Goal: Information Seeking & Learning: Check status

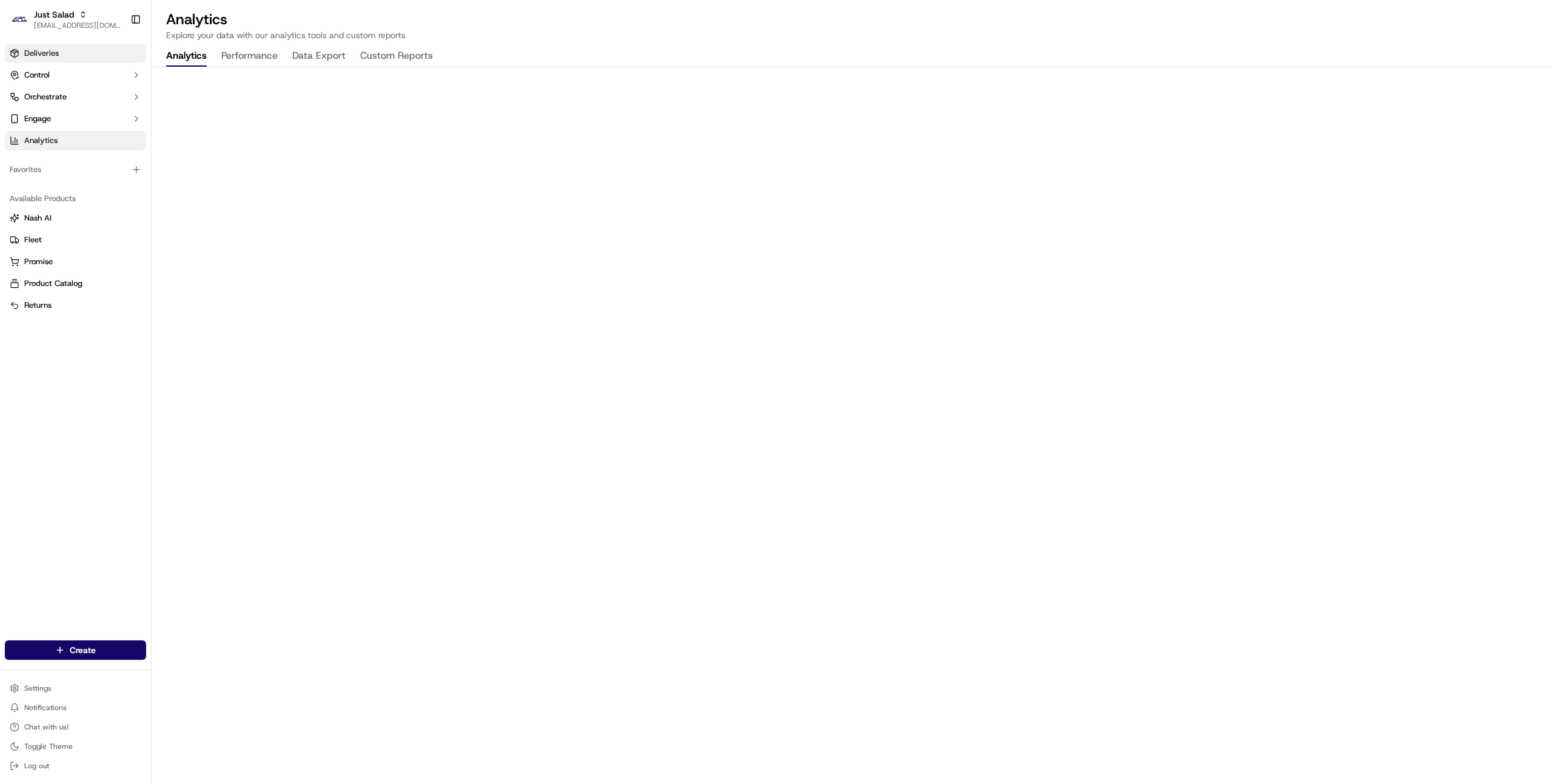
click at [73, 58] on link "Deliveries" at bounding box center [75, 53] width 141 height 20
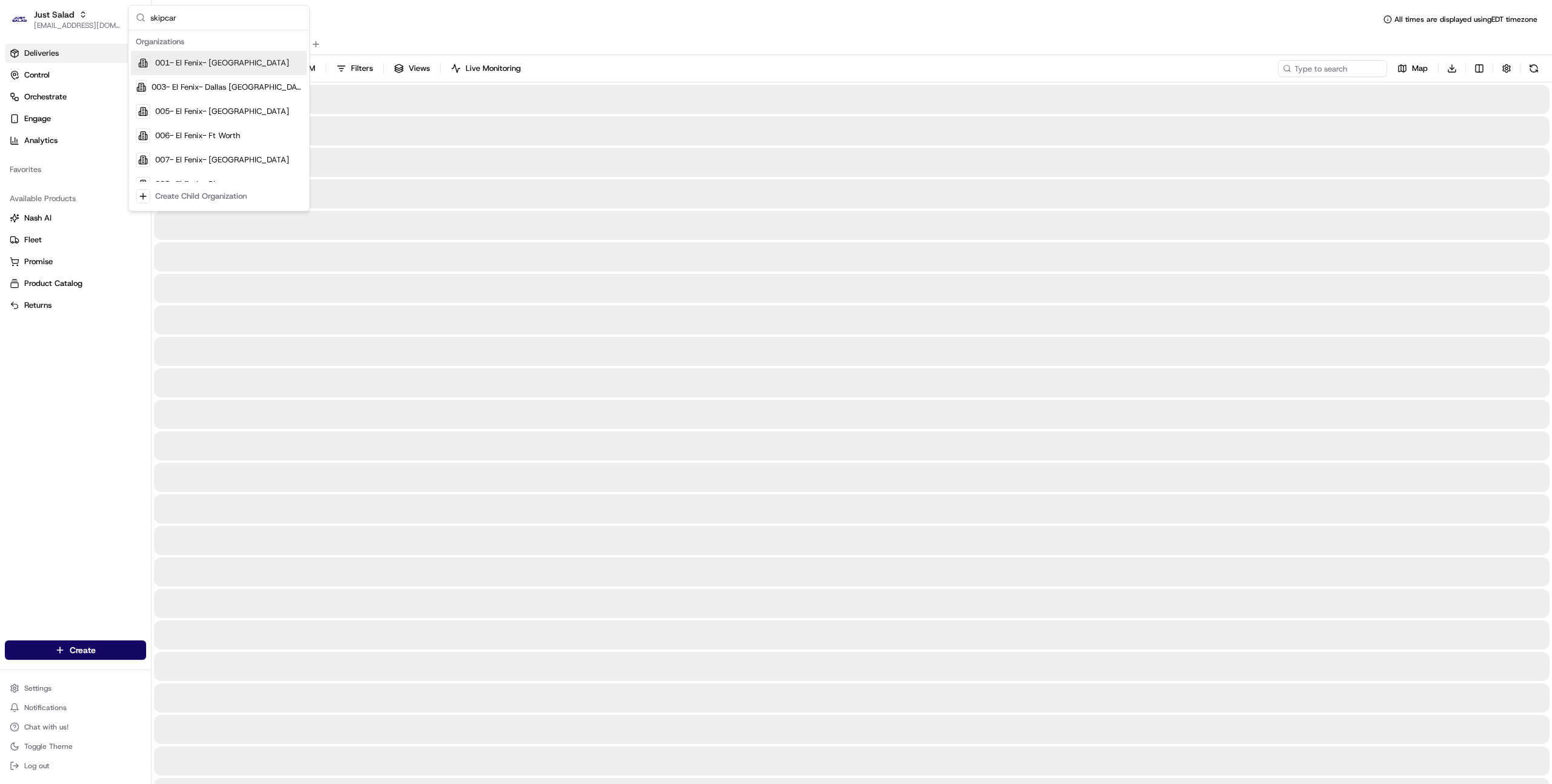
type input "skipcart"
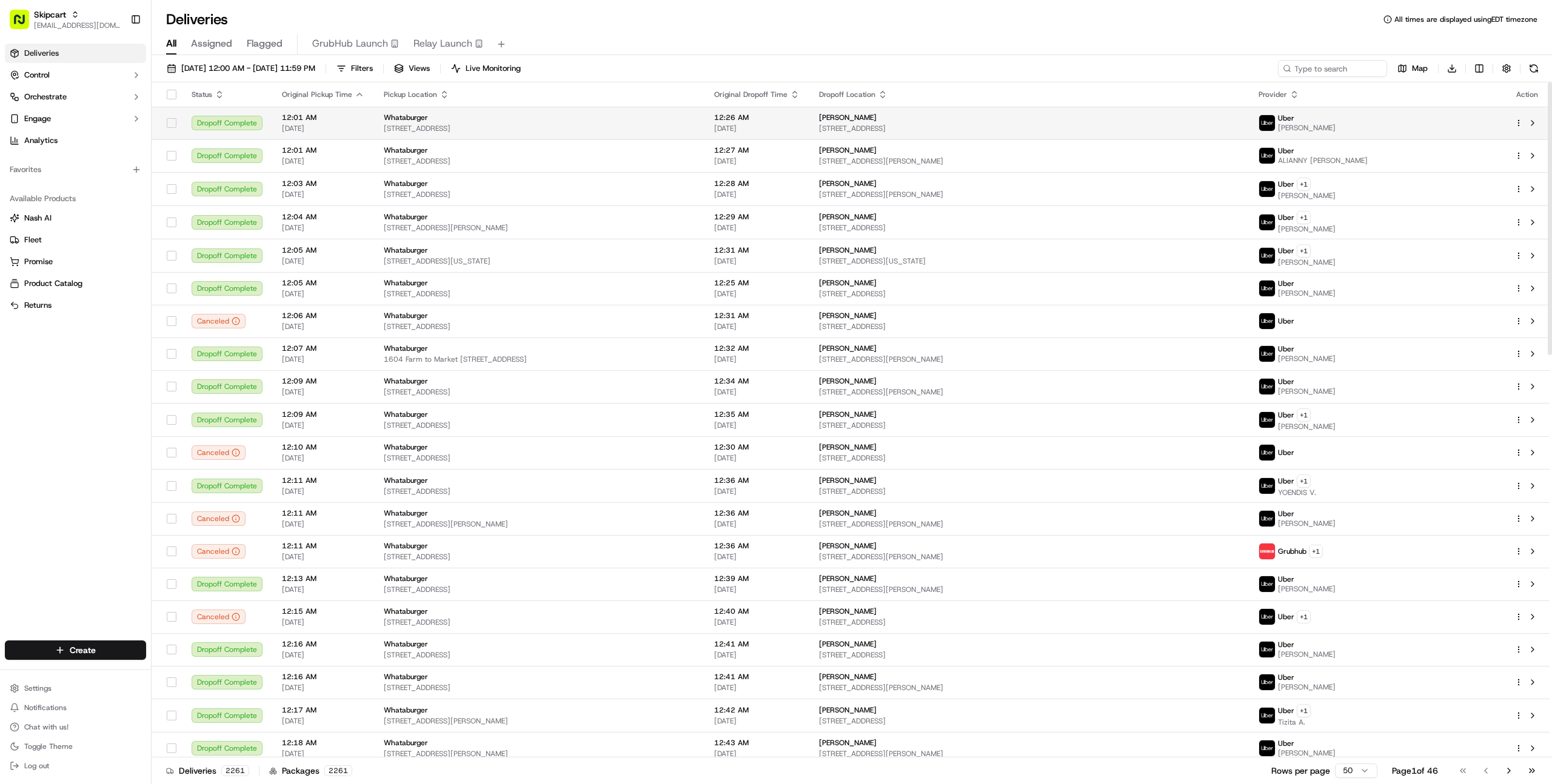
click at [365, 121] on td "12:01 AM 09/15/2025" at bounding box center [323, 123] width 102 height 33
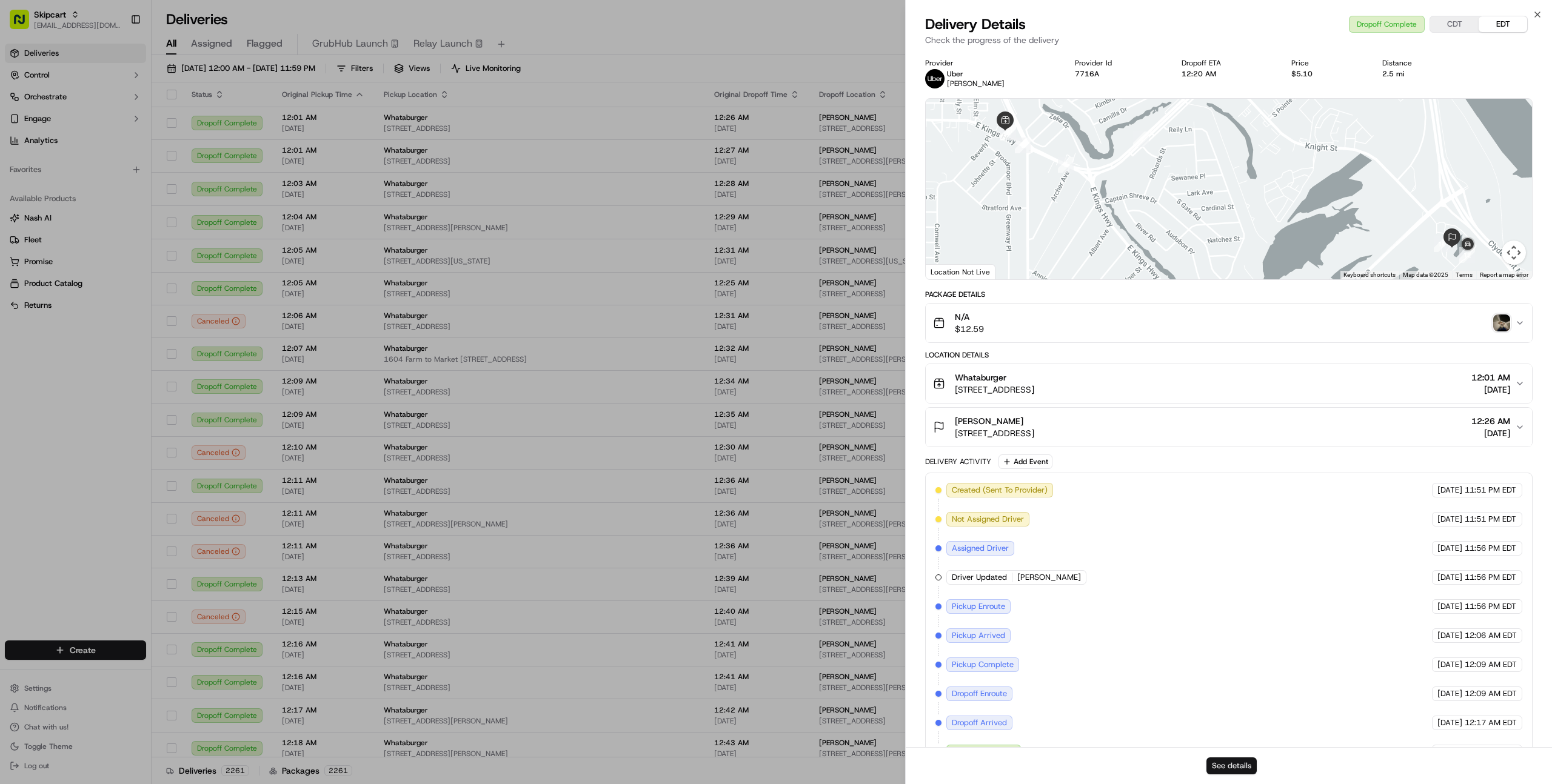
click at [1243, 762] on button "See details" at bounding box center [1231, 766] width 50 height 17
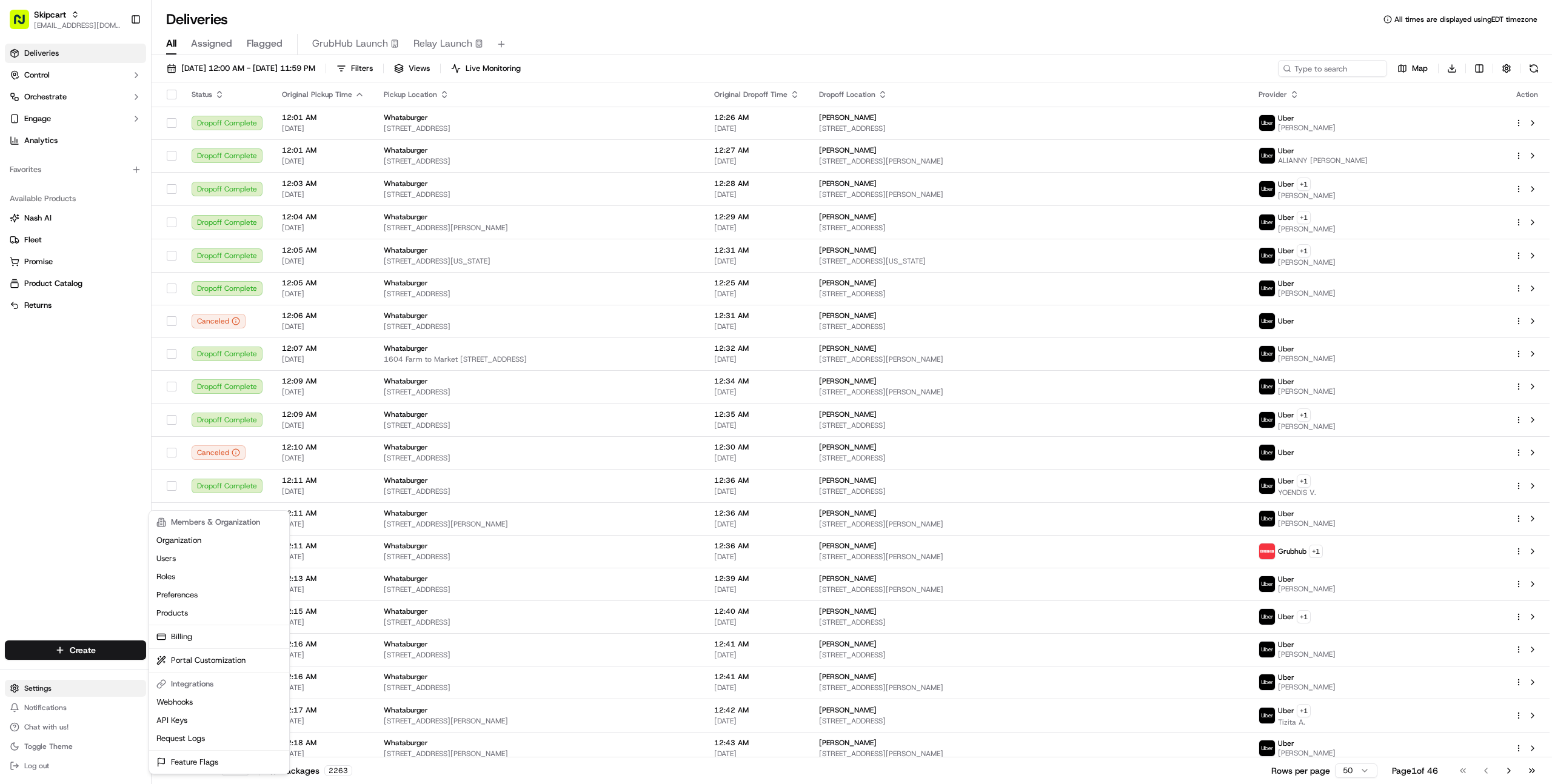
click at [71, 688] on html "Skipcart farooq@usenash.com Toggle Sidebar Deliveries Control Orchestrate Engag…" at bounding box center [776, 392] width 1552 height 784
click at [215, 739] on link "Request Logs" at bounding box center [219, 739] width 136 height 18
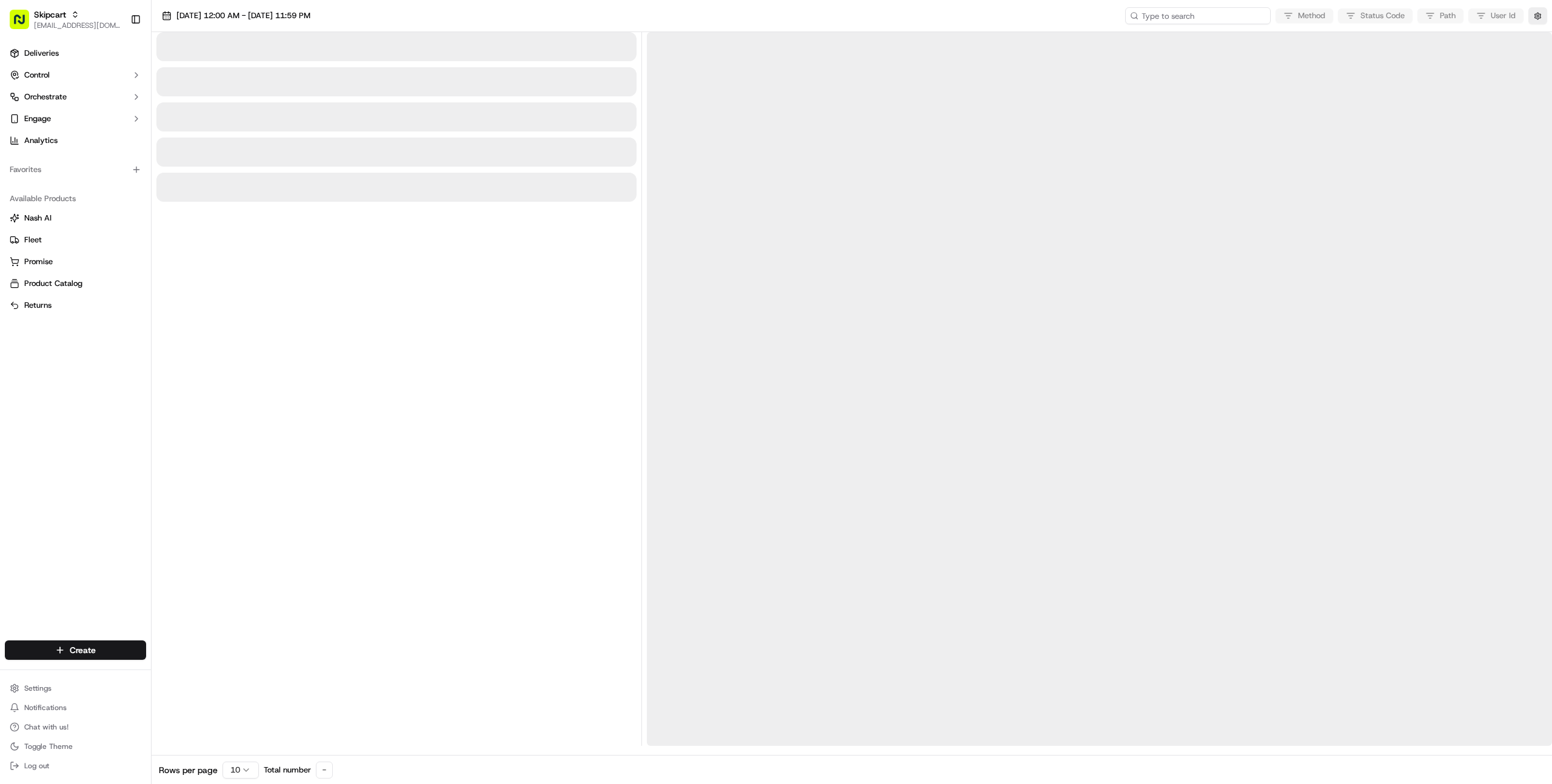
click at [1196, 17] on input at bounding box center [1198, 15] width 145 height 17
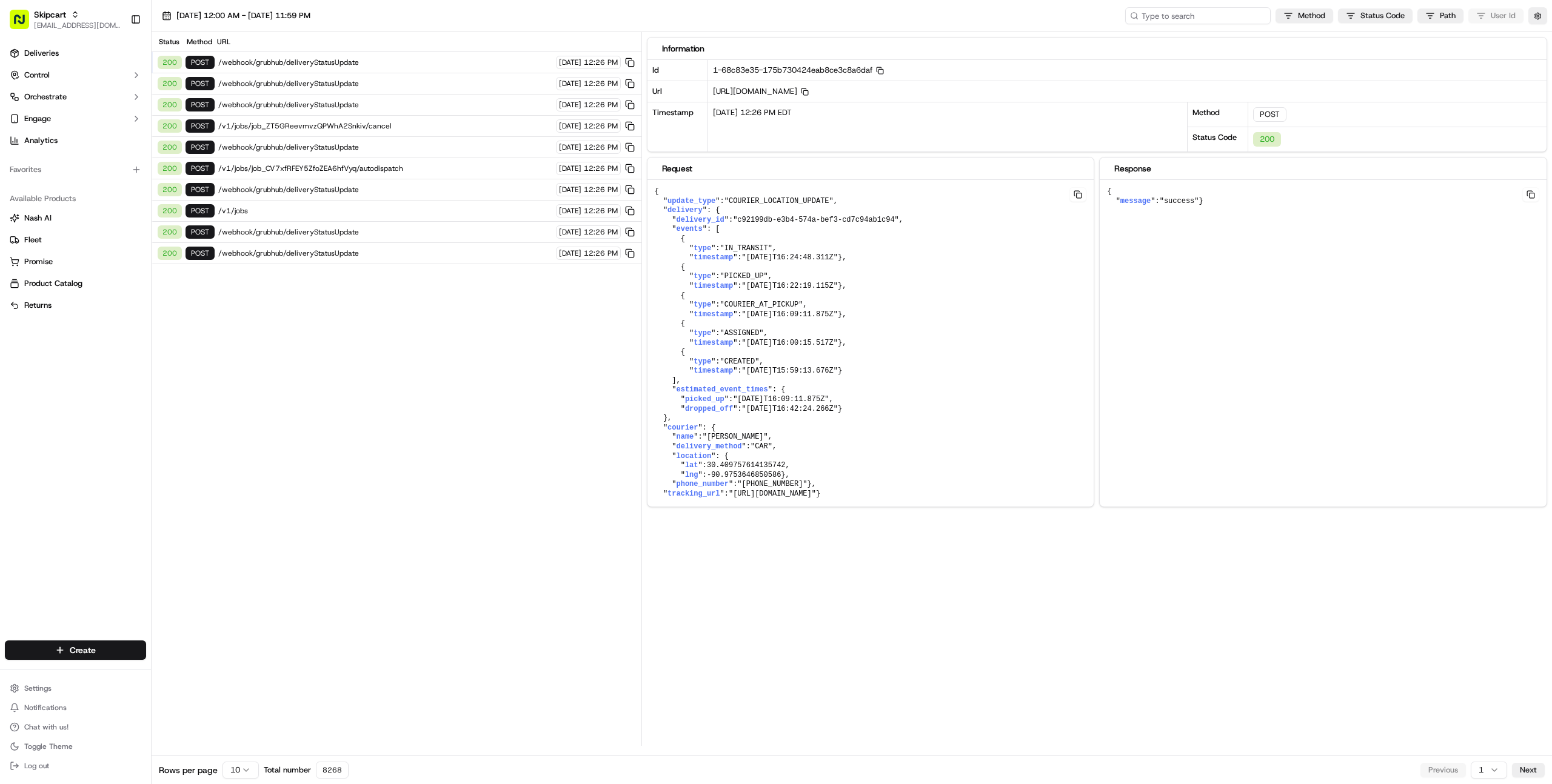
paste input "job_GQQb4Qnk8XCthLKq4WNsTu"
type input "job_GQQb4Qnk8XCthLKq4WNsTu"
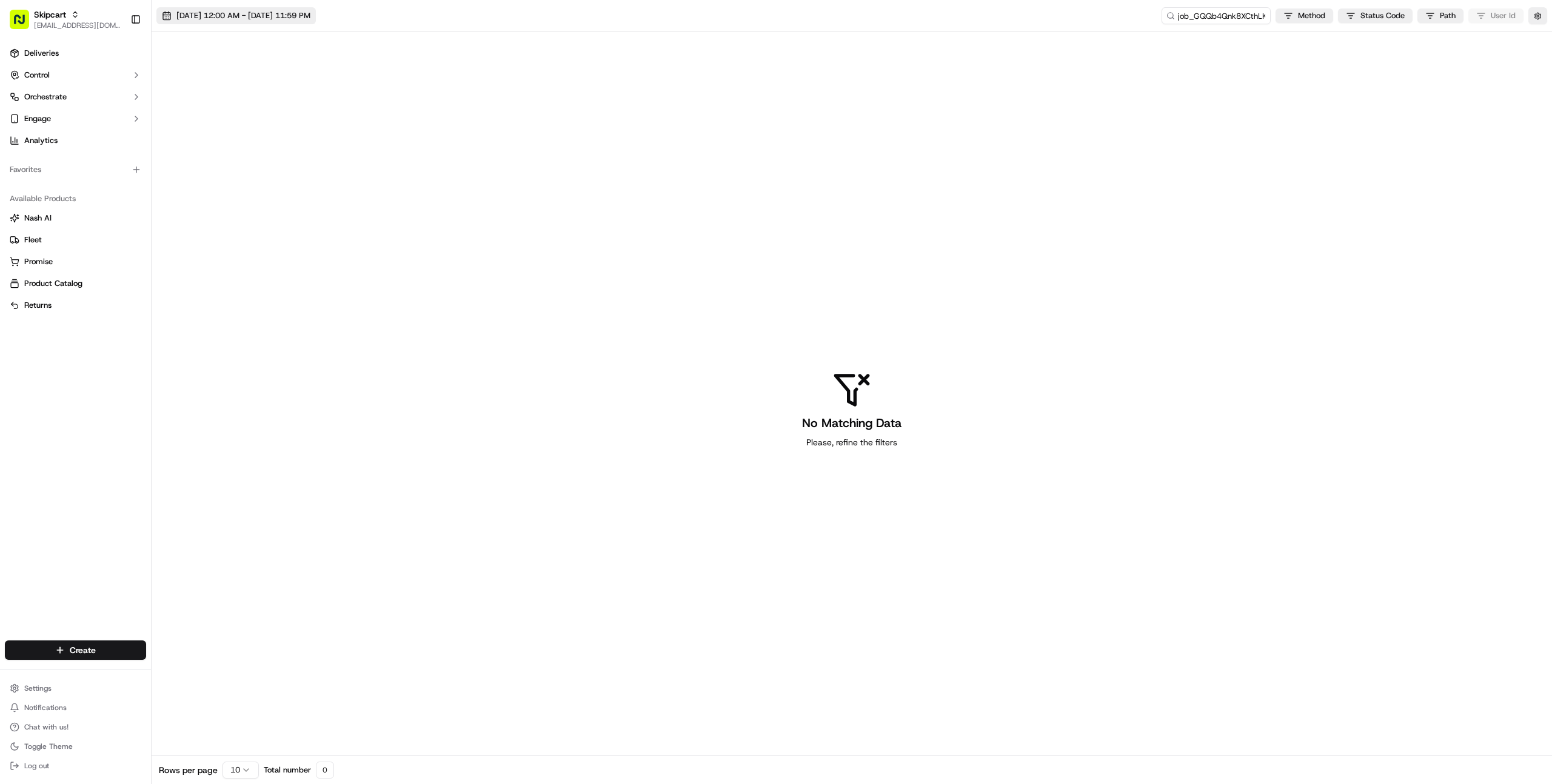
click at [263, 14] on span "09/15/2025 12:00 AM - 09/15/2025 11:59 PM" at bounding box center [244, 16] width 134 height 11
click at [291, 155] on button "14" at bounding box center [296, 157] width 20 height 20
type input "Sep 14, 2025"
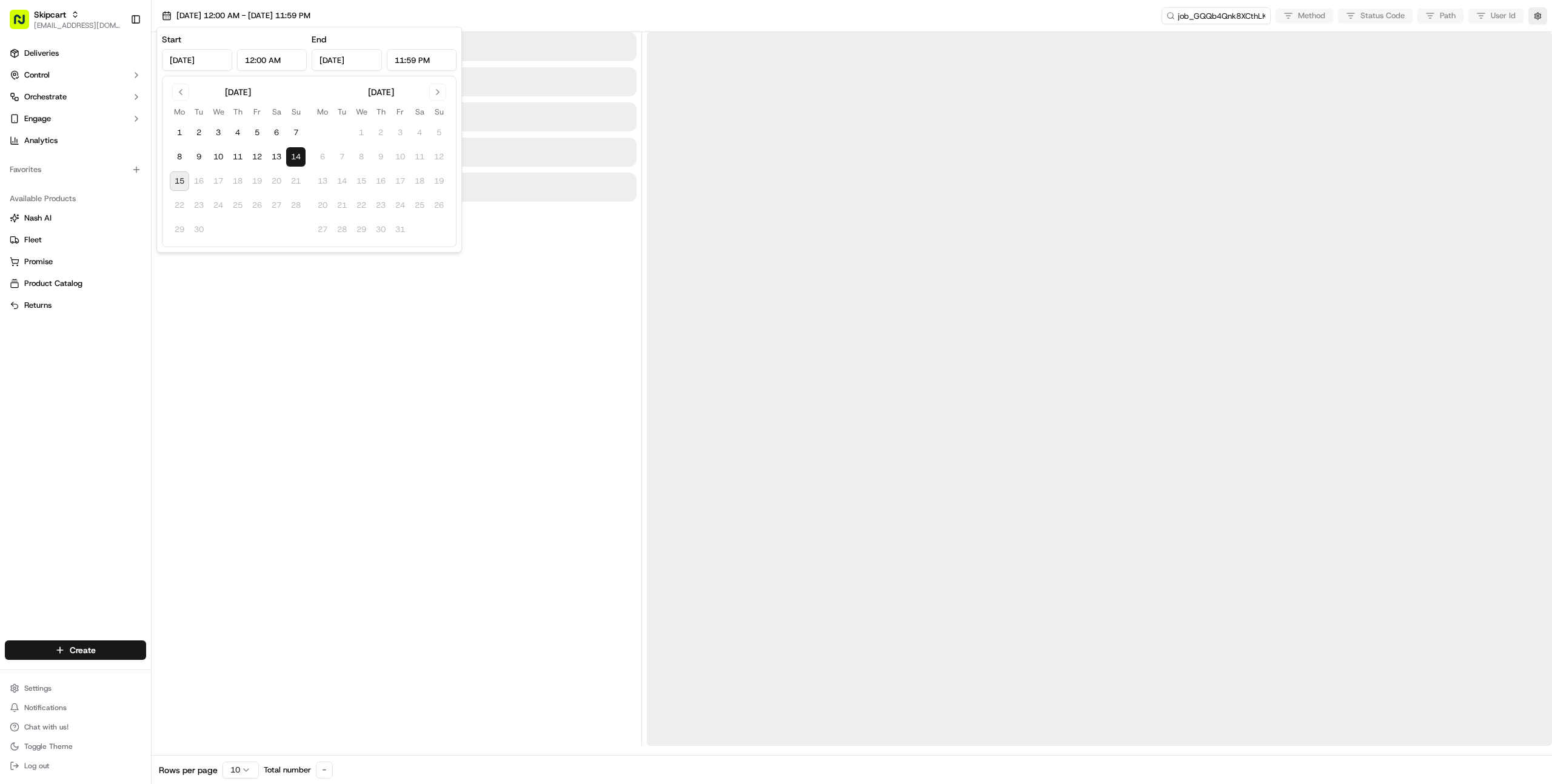
click at [666, 11] on div "09/14/2025 12:00 AM - 09/14/2025 11:59 PM job_GQQb4Qnk8XCthLKq4WNsTu Method Sta…" at bounding box center [851, 16] width 1400 height 32
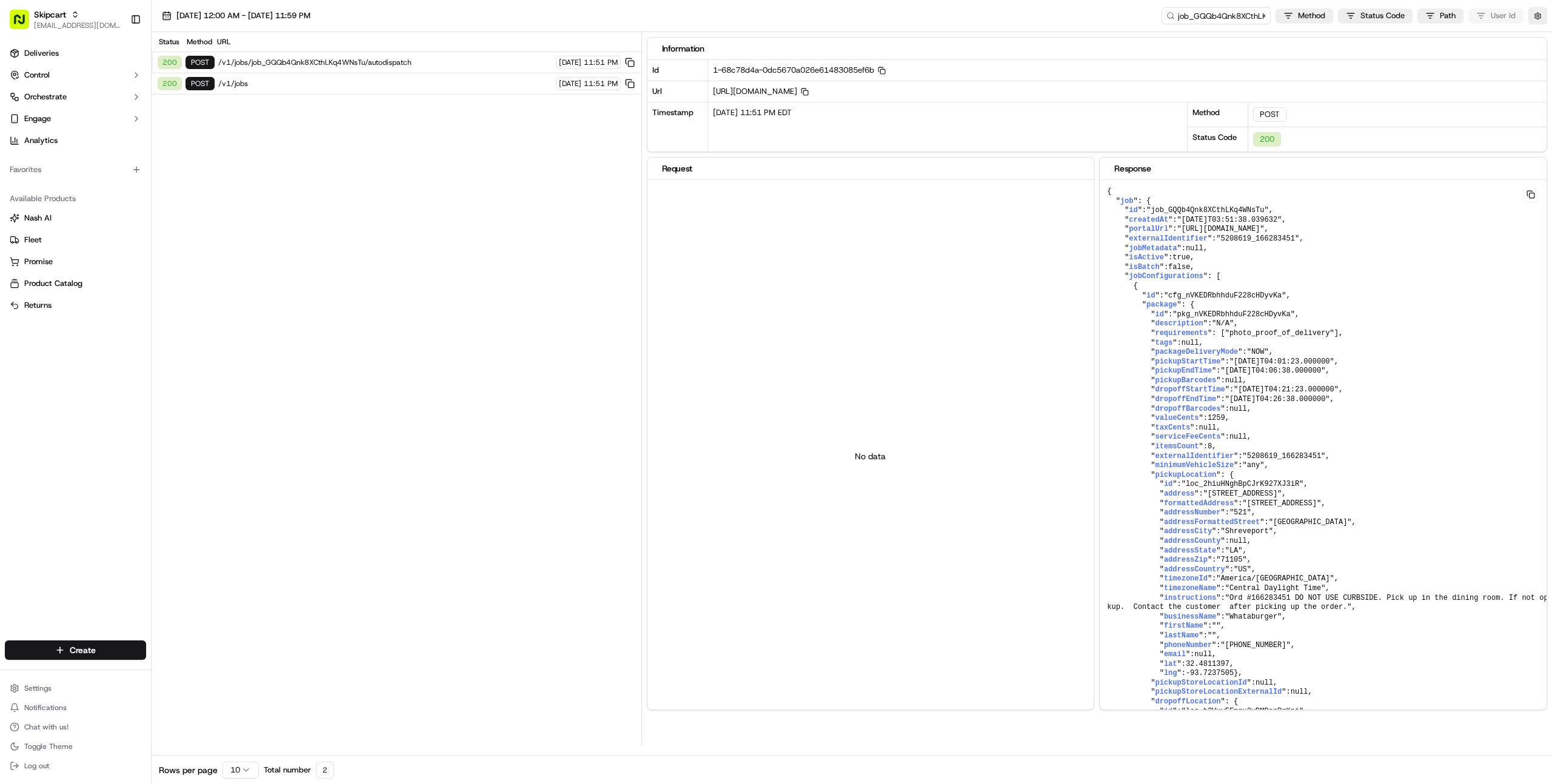
click at [251, 85] on span "/v1/jobs" at bounding box center [385, 84] width 334 height 10
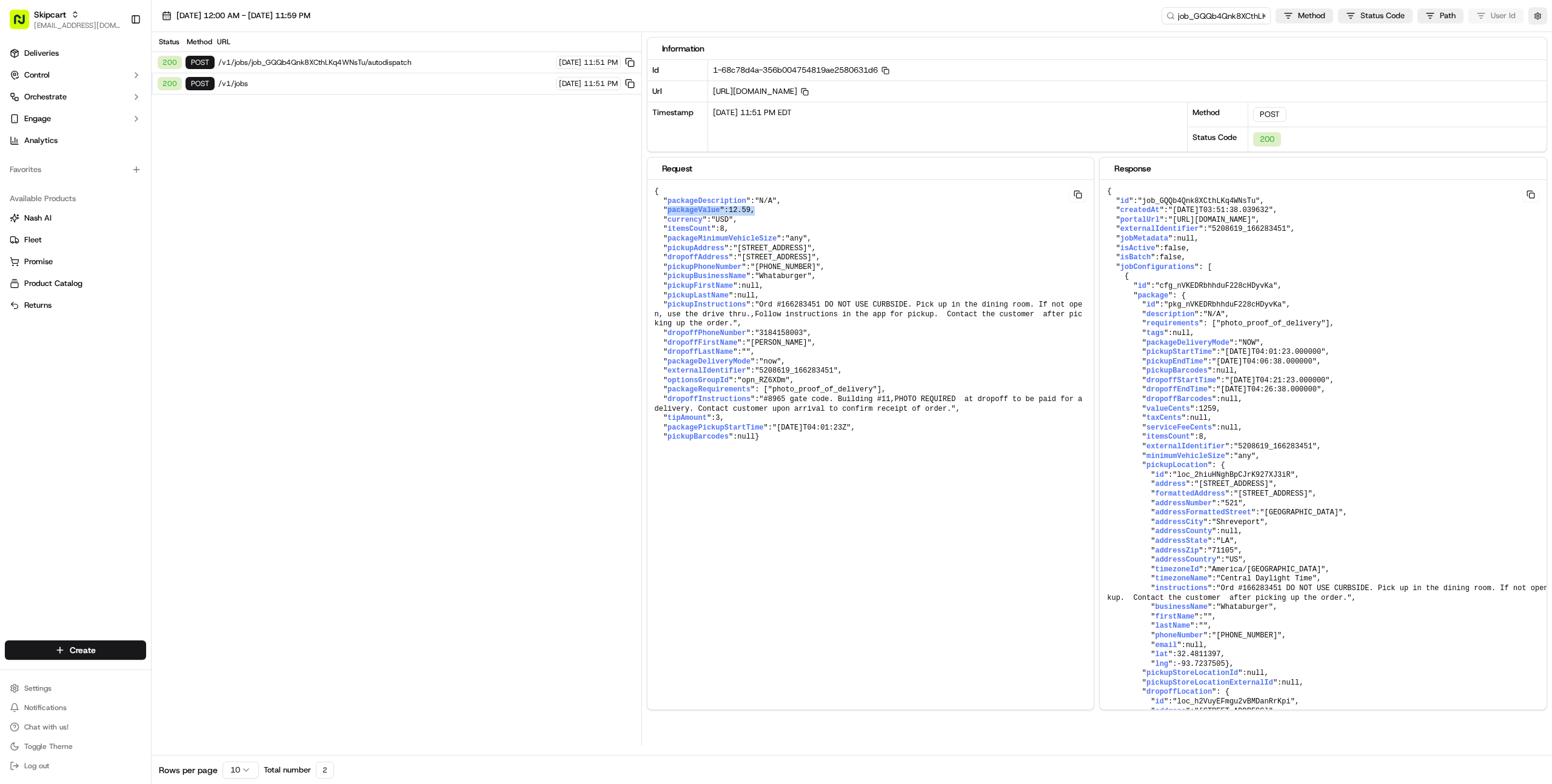
drag, startPoint x: 666, startPoint y: 211, endPoint x: 779, endPoint y: 210, distance: 113.0
click at [779, 210] on pre "{ " packageDescription ": "N/A" , " packageValue ": 12.59 , " currency ": "USD"…" at bounding box center [871, 315] width 447 height 269
click at [255, 19] on span "09/14/2025 12:00 AM - 09/14/2025 11:59 PM" at bounding box center [244, 16] width 134 height 11
click at [182, 177] on button "15" at bounding box center [180, 182] width 20 height 20
type input "Sep 15, 2025"
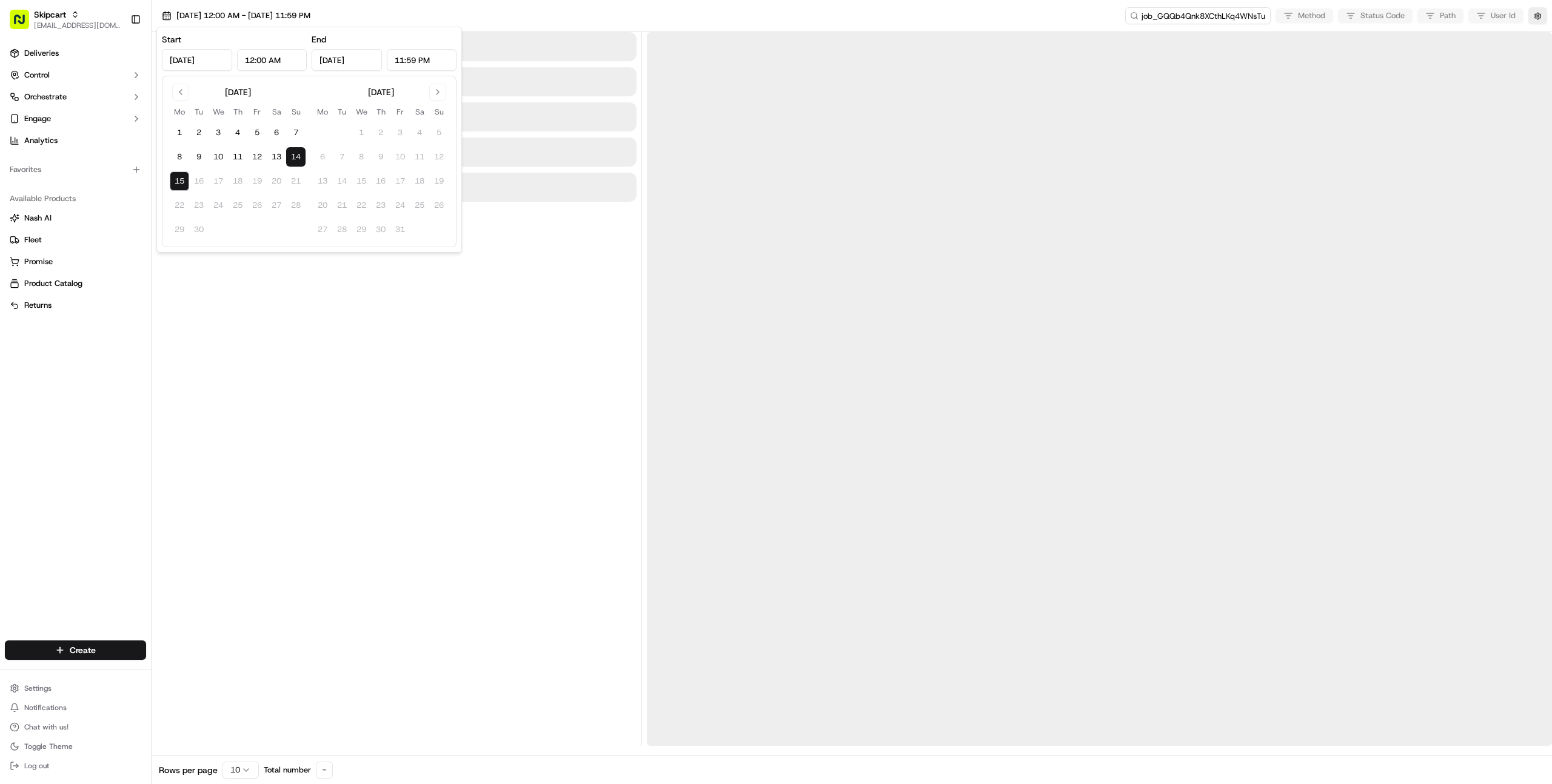
click at [1203, 21] on input "job_GQQb4Qnk8XCthLKq4WNsTu" at bounding box center [1198, 15] width 145 height 17
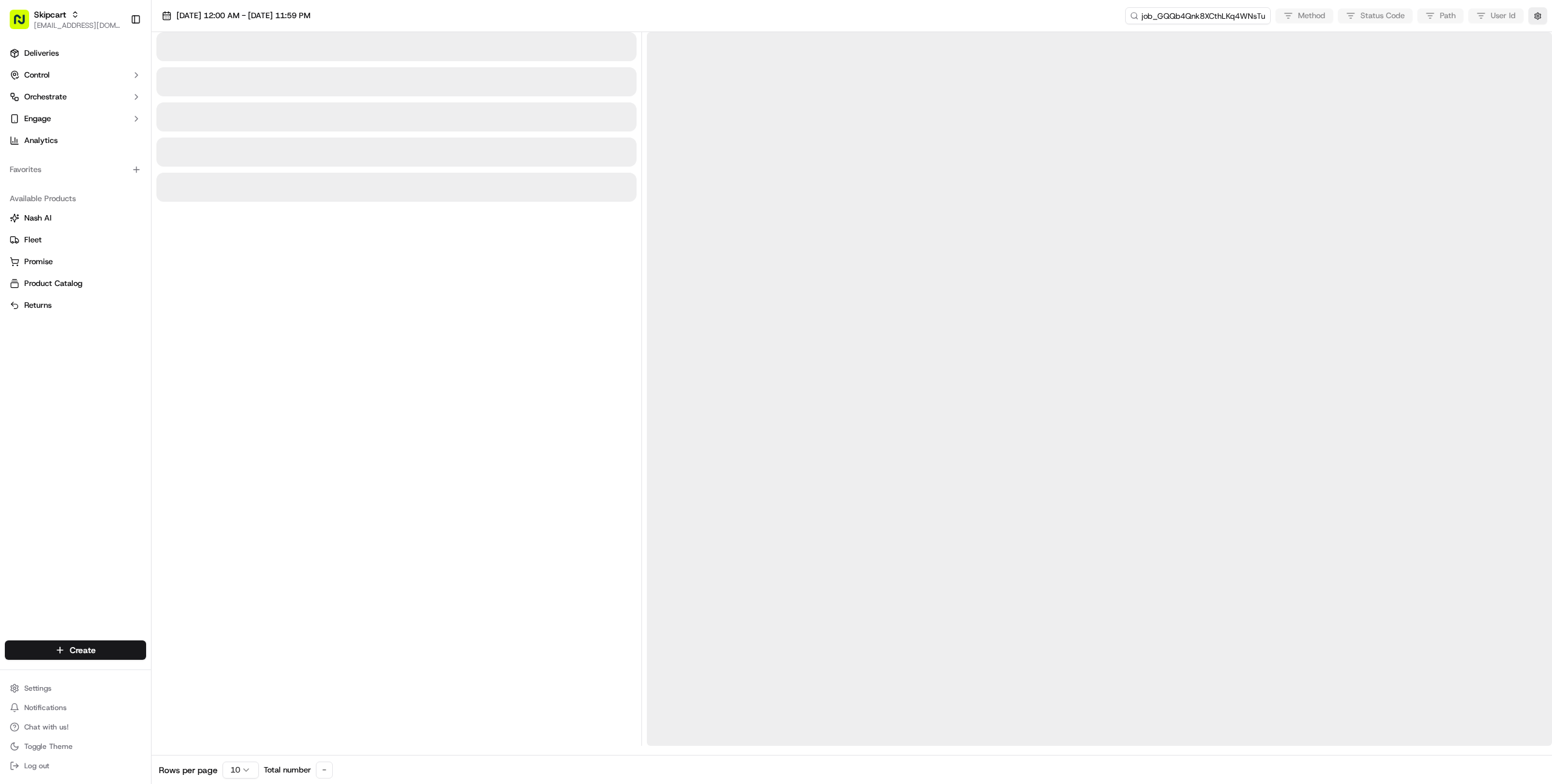
click at [1203, 21] on input "job_GQQb4Qnk8XCthLKq4WNsTu" at bounding box center [1198, 15] width 145 height 17
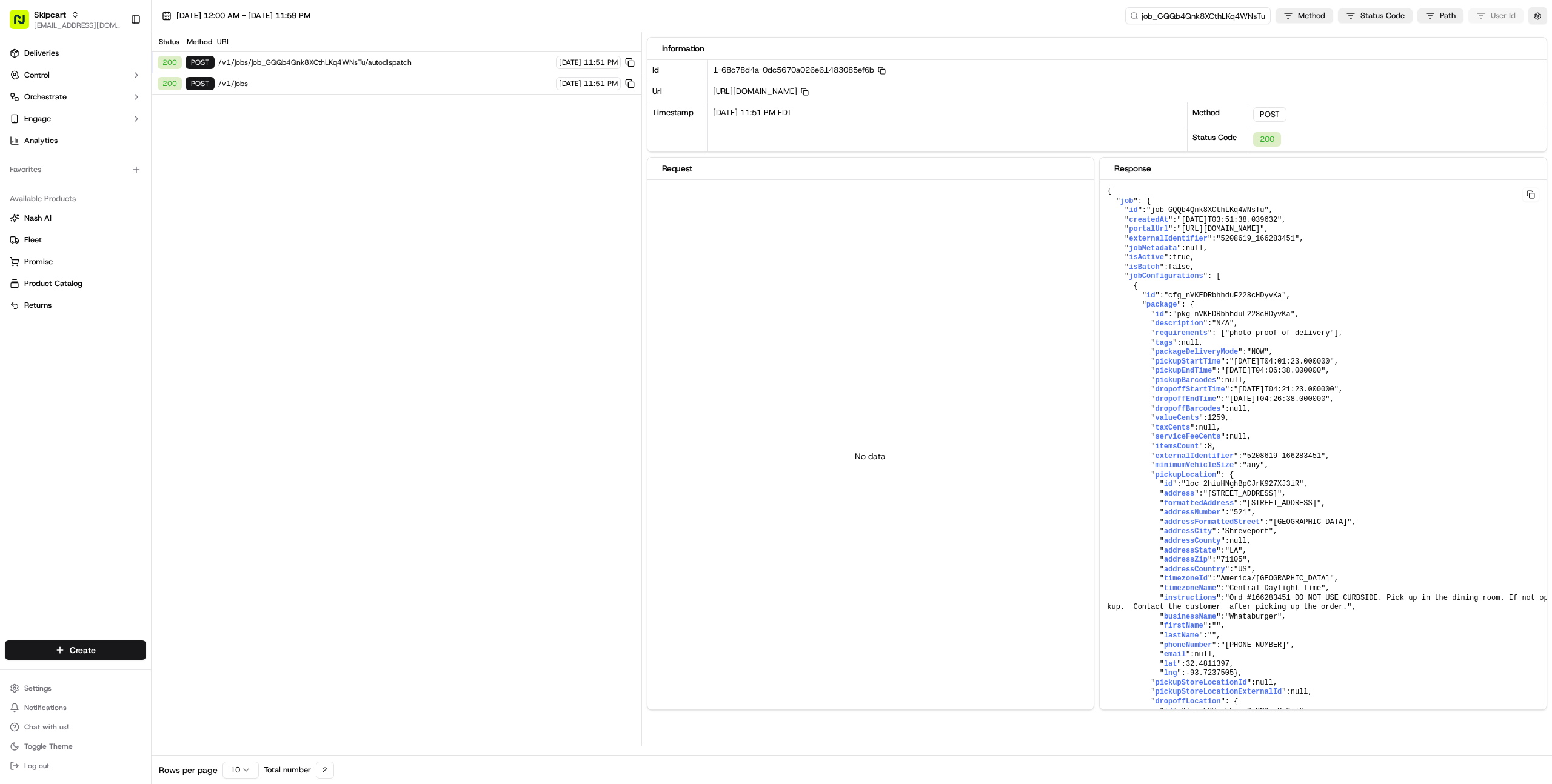
paste input "4QPz6FiSVX2wT5PtRFFYPD"
type input "job_4QPz6FiSVX2wT5PtRFFYPD"
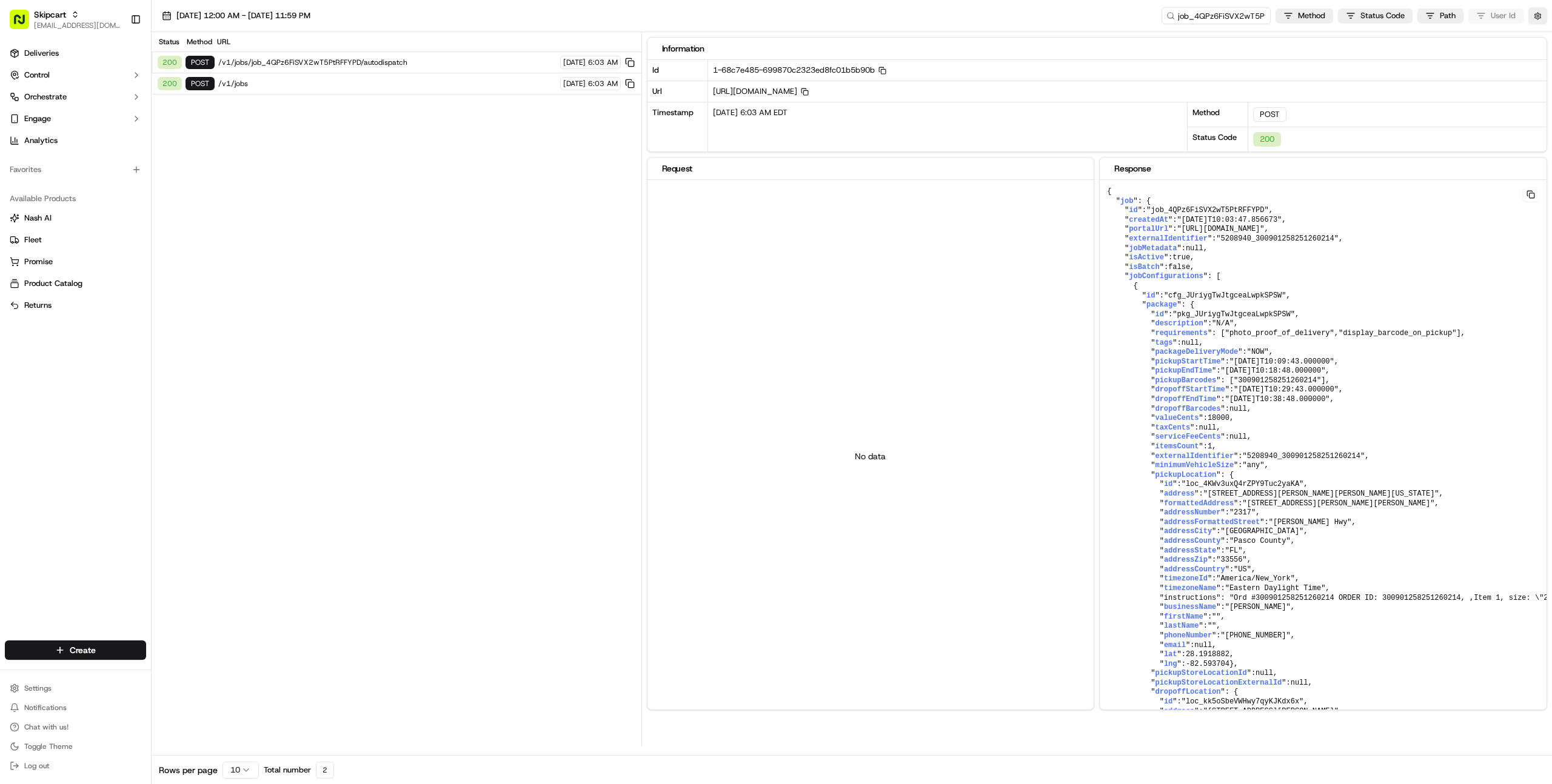
click at [290, 88] on span "/v1/jobs" at bounding box center [387, 84] width 338 height 10
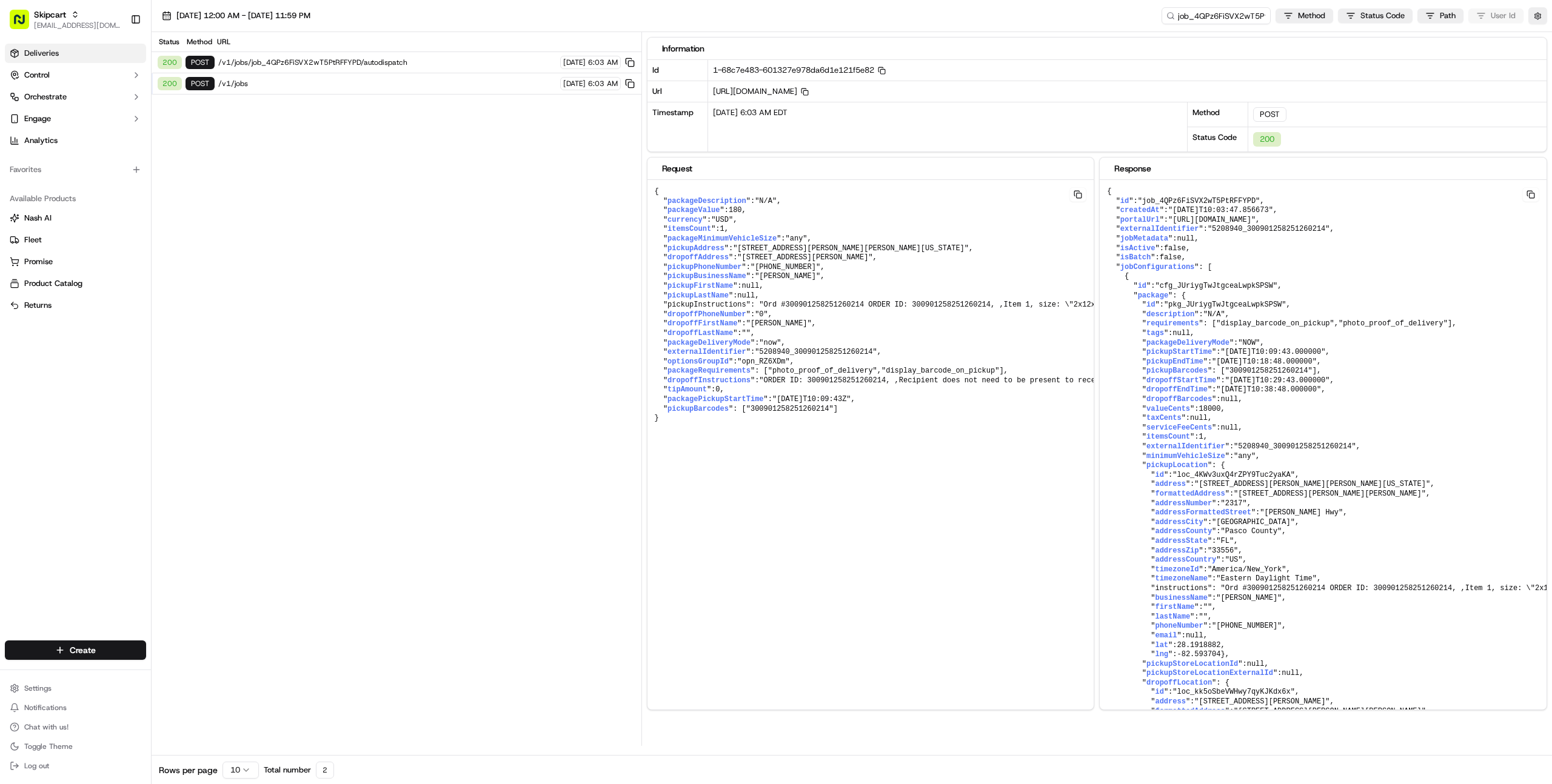
click at [63, 57] on link "Deliveries" at bounding box center [75, 53] width 141 height 20
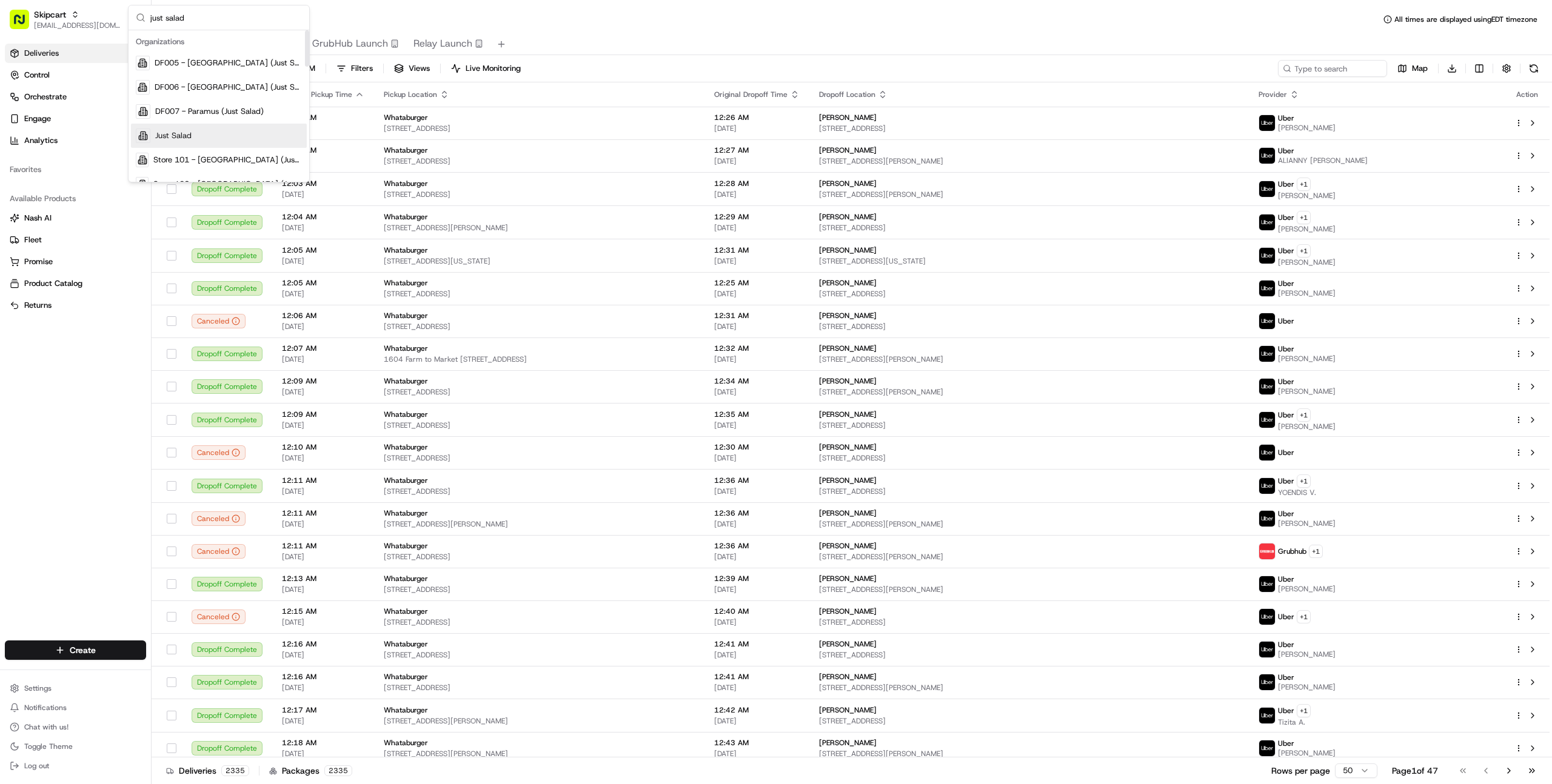
type input "just salad"
click at [204, 138] on div "Just Salad" at bounding box center [219, 135] width 176 height 24
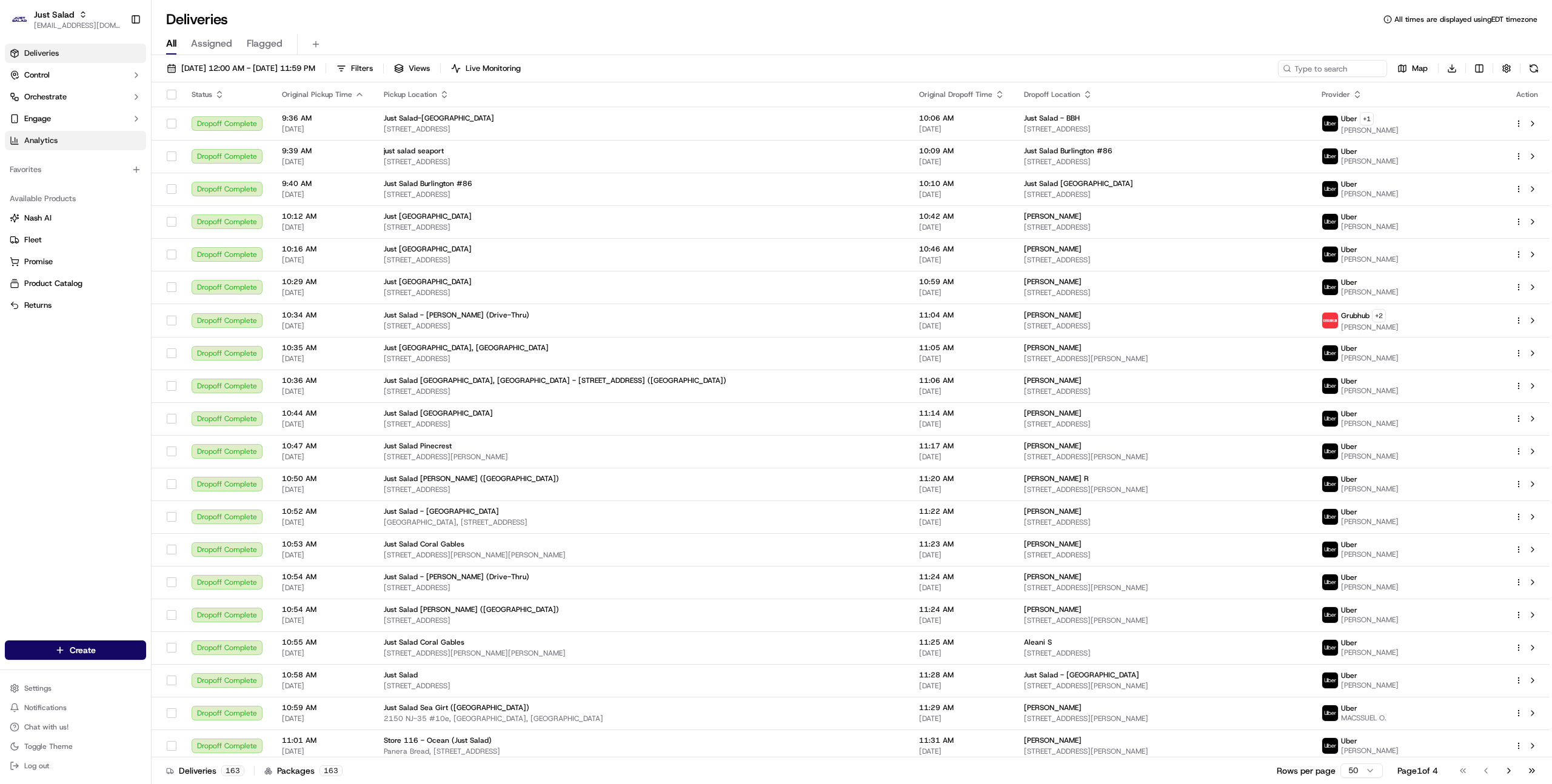
click at [59, 142] on link "Analytics" at bounding box center [75, 140] width 141 height 20
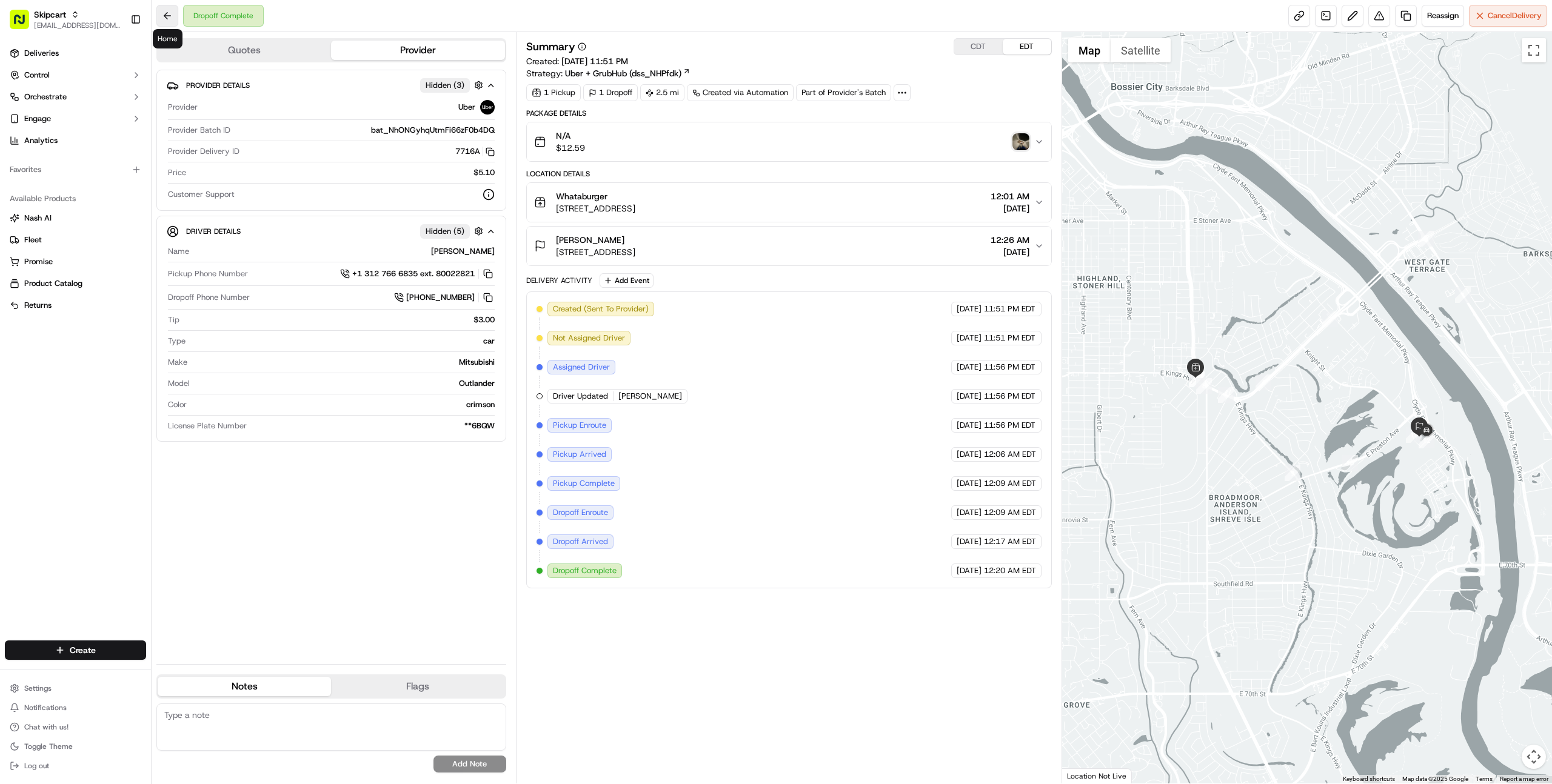
click at [163, 21] on button at bounding box center [167, 15] width 22 height 22
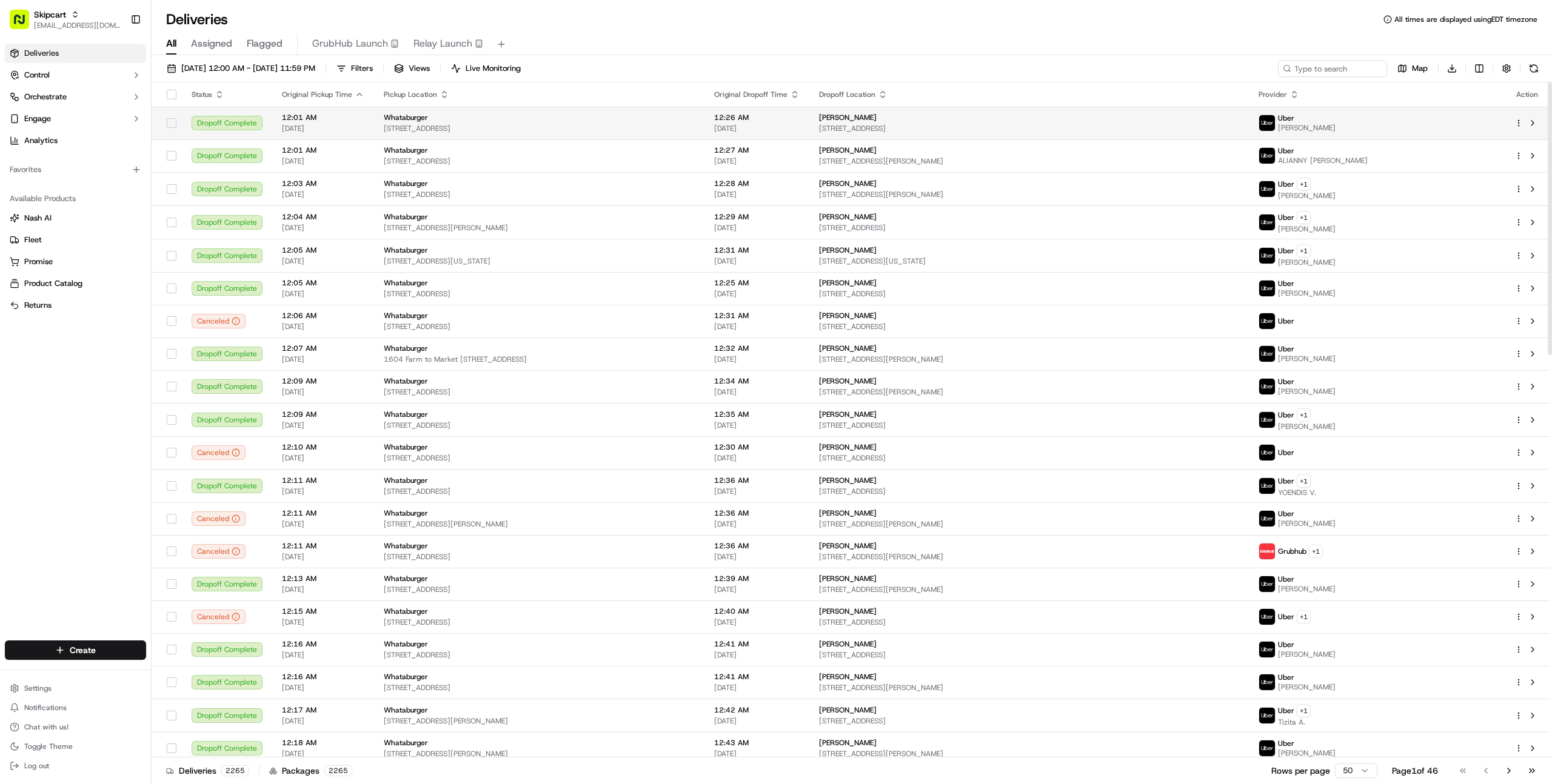
click at [558, 123] on div "Whataburger 521 East Kings Highway, Shreveport, LA 71105-2033, USA" at bounding box center [539, 123] width 311 height 21
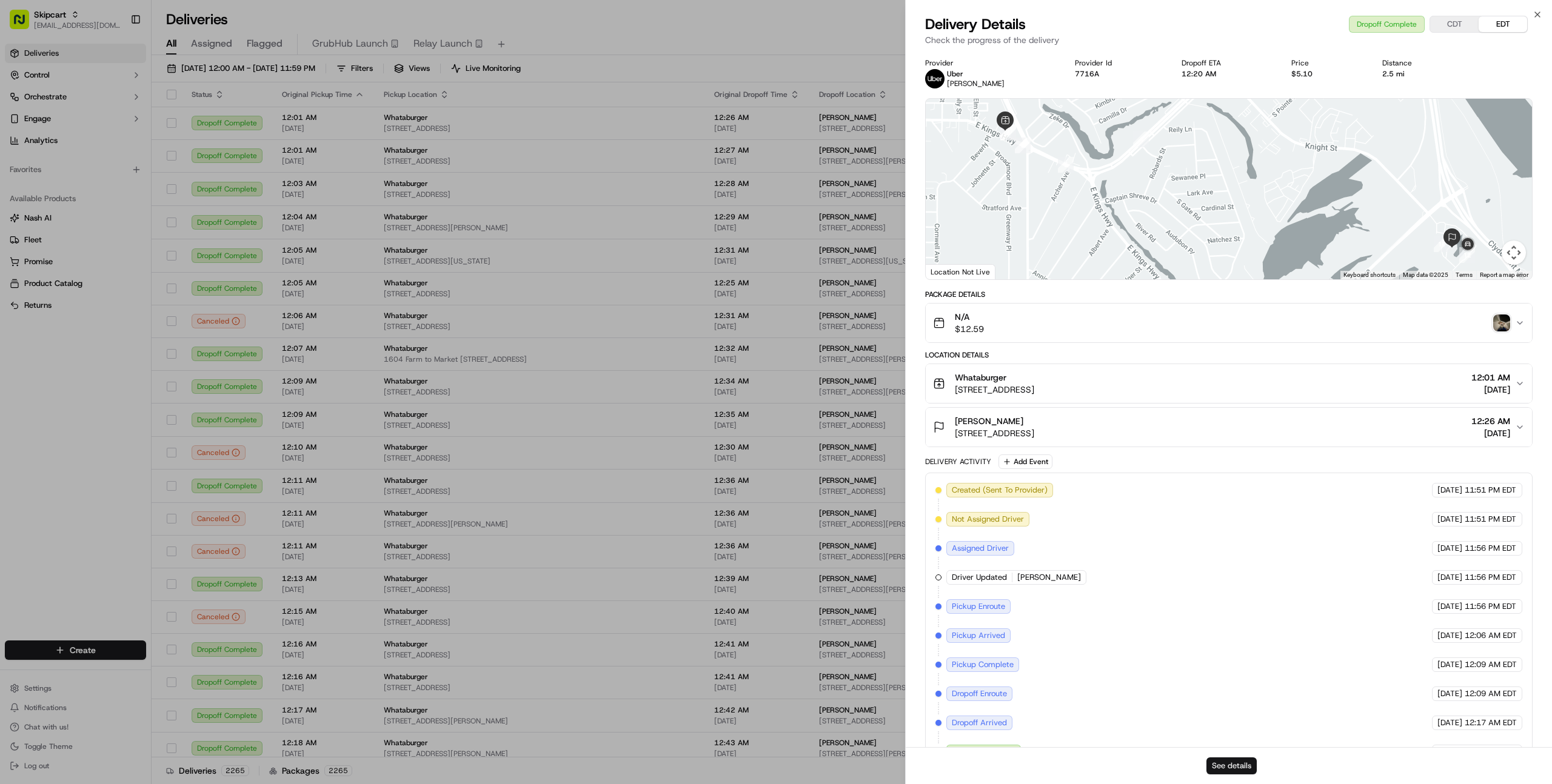
click at [1240, 768] on button "See details" at bounding box center [1231, 766] width 50 height 17
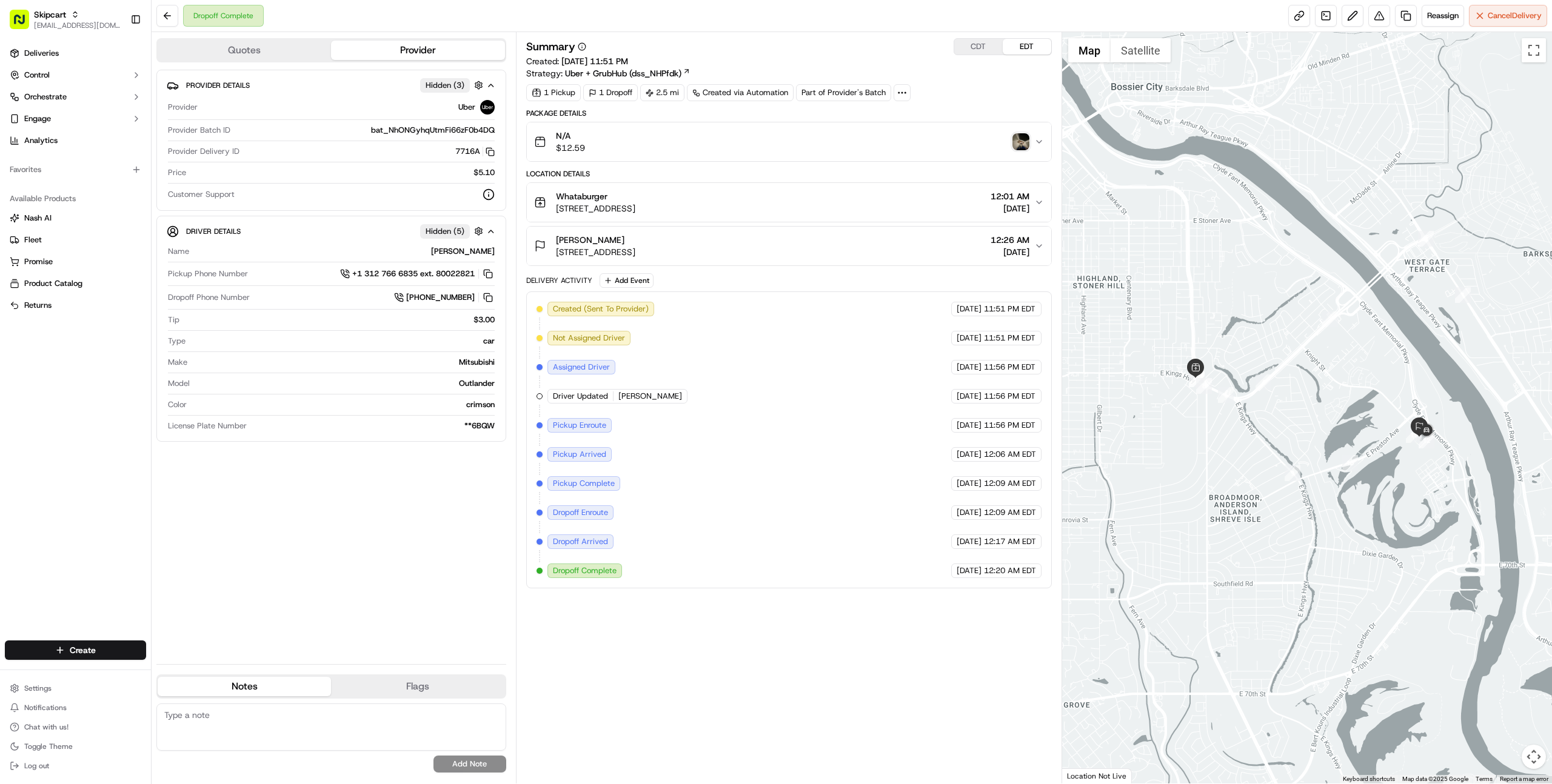
click at [699, 141] on div "N/A $12.59" at bounding box center [784, 142] width 500 height 24
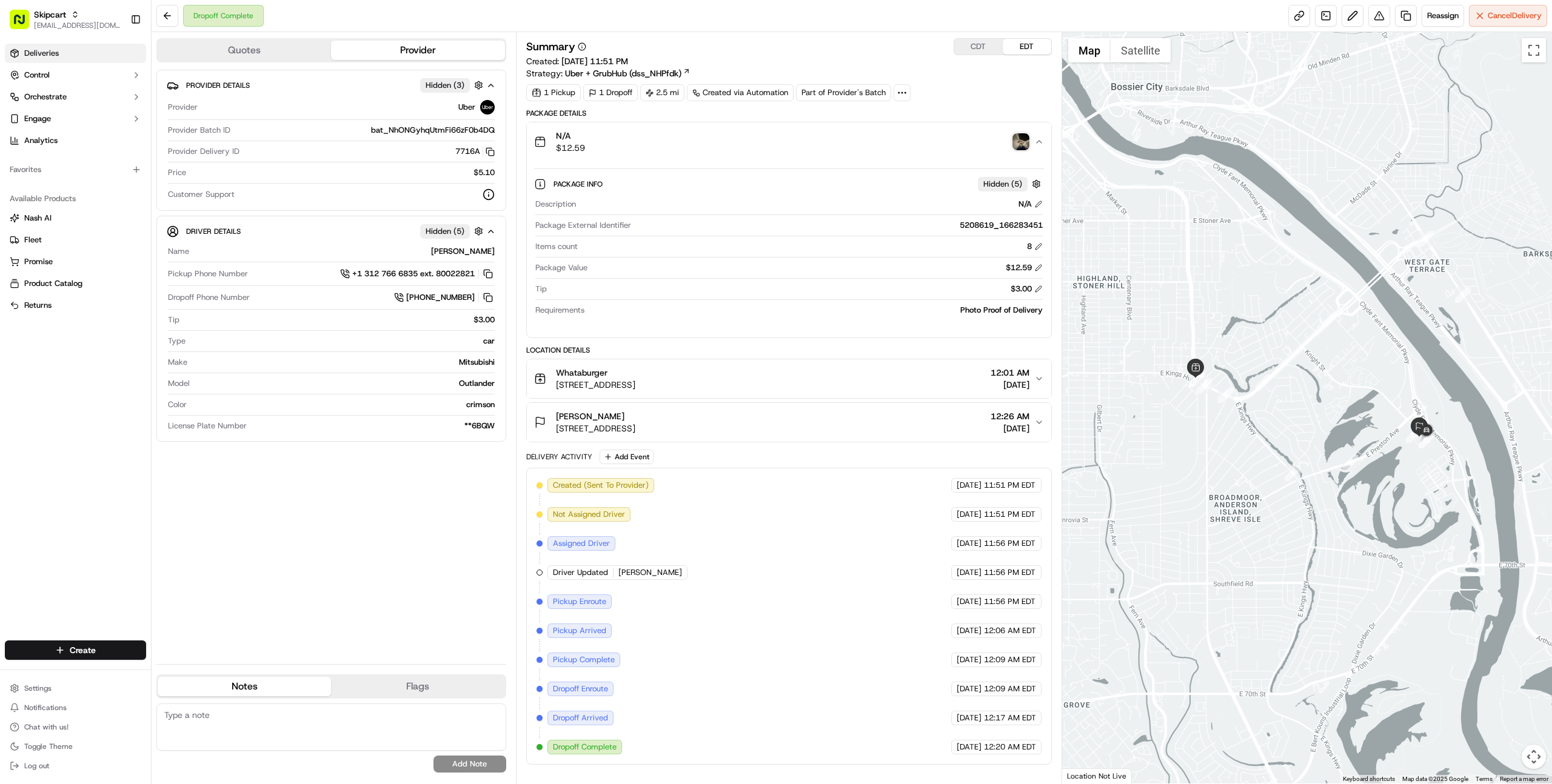
click at [73, 62] on link "Deliveries" at bounding box center [75, 53] width 141 height 20
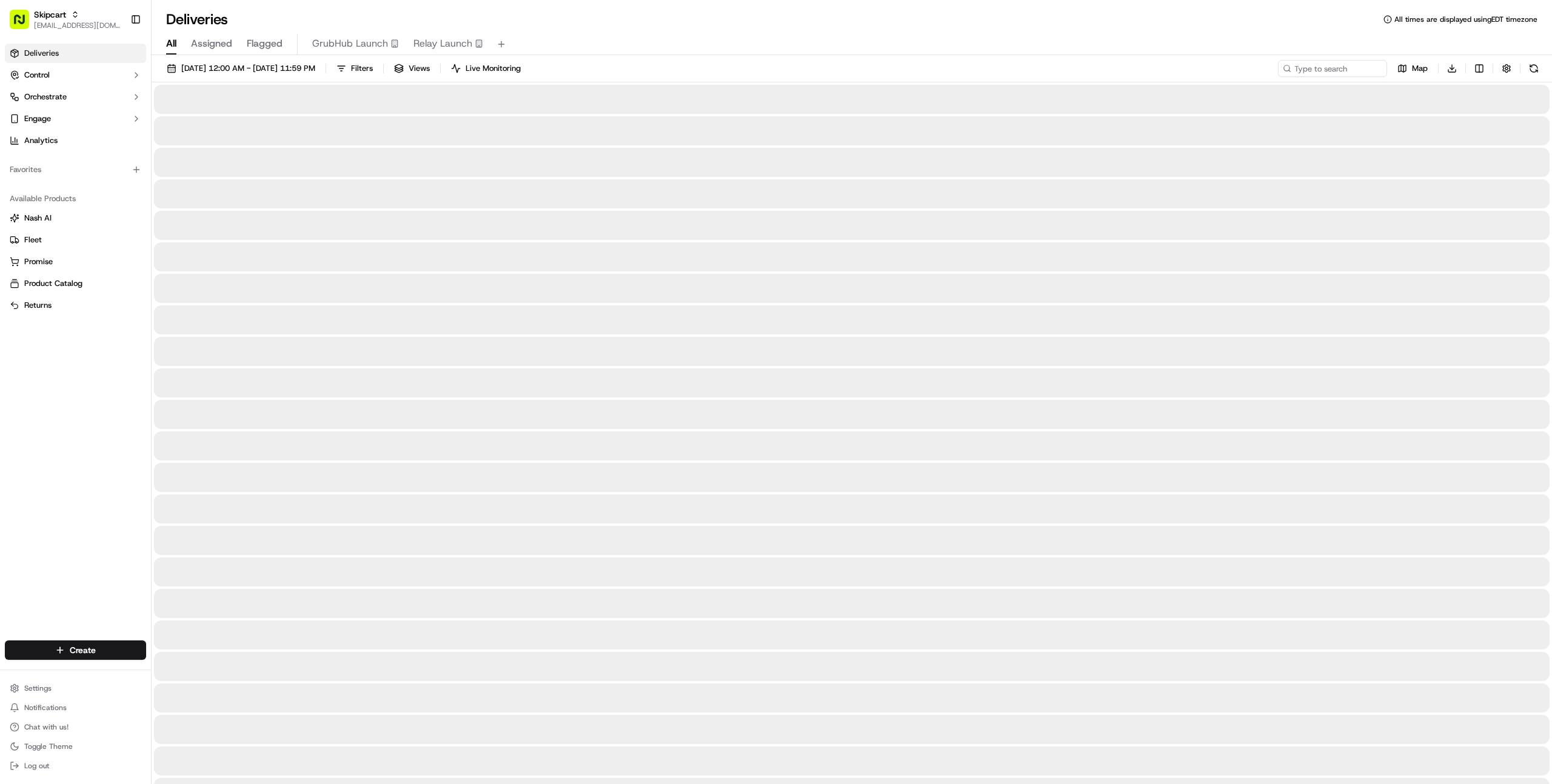
click at [73, 57] on link "Deliveries" at bounding box center [75, 53] width 141 height 20
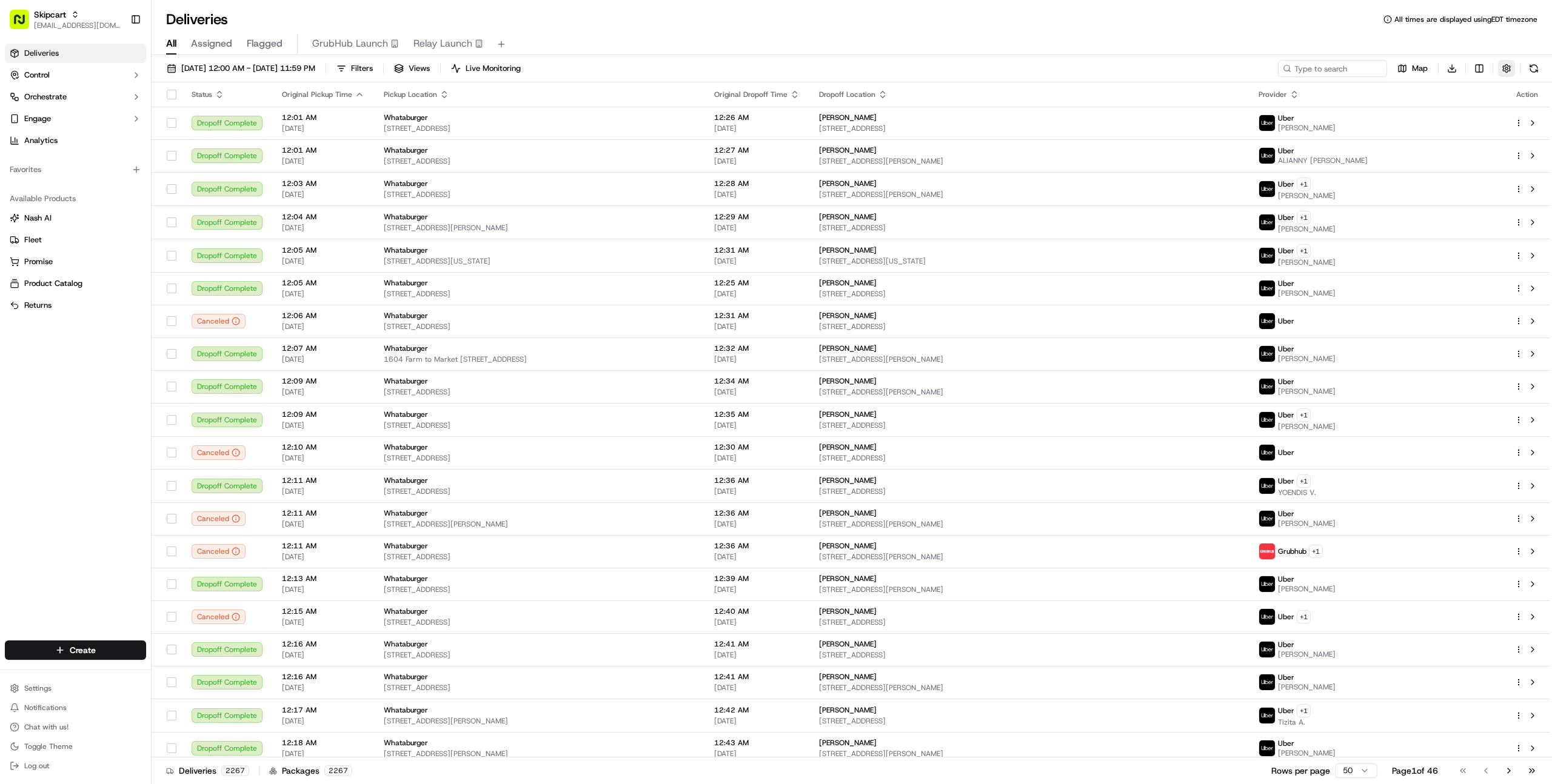
click at [1505, 71] on button "button" at bounding box center [1507, 68] width 17 height 17
click at [373, 68] on span "Filters" at bounding box center [362, 68] width 22 height 11
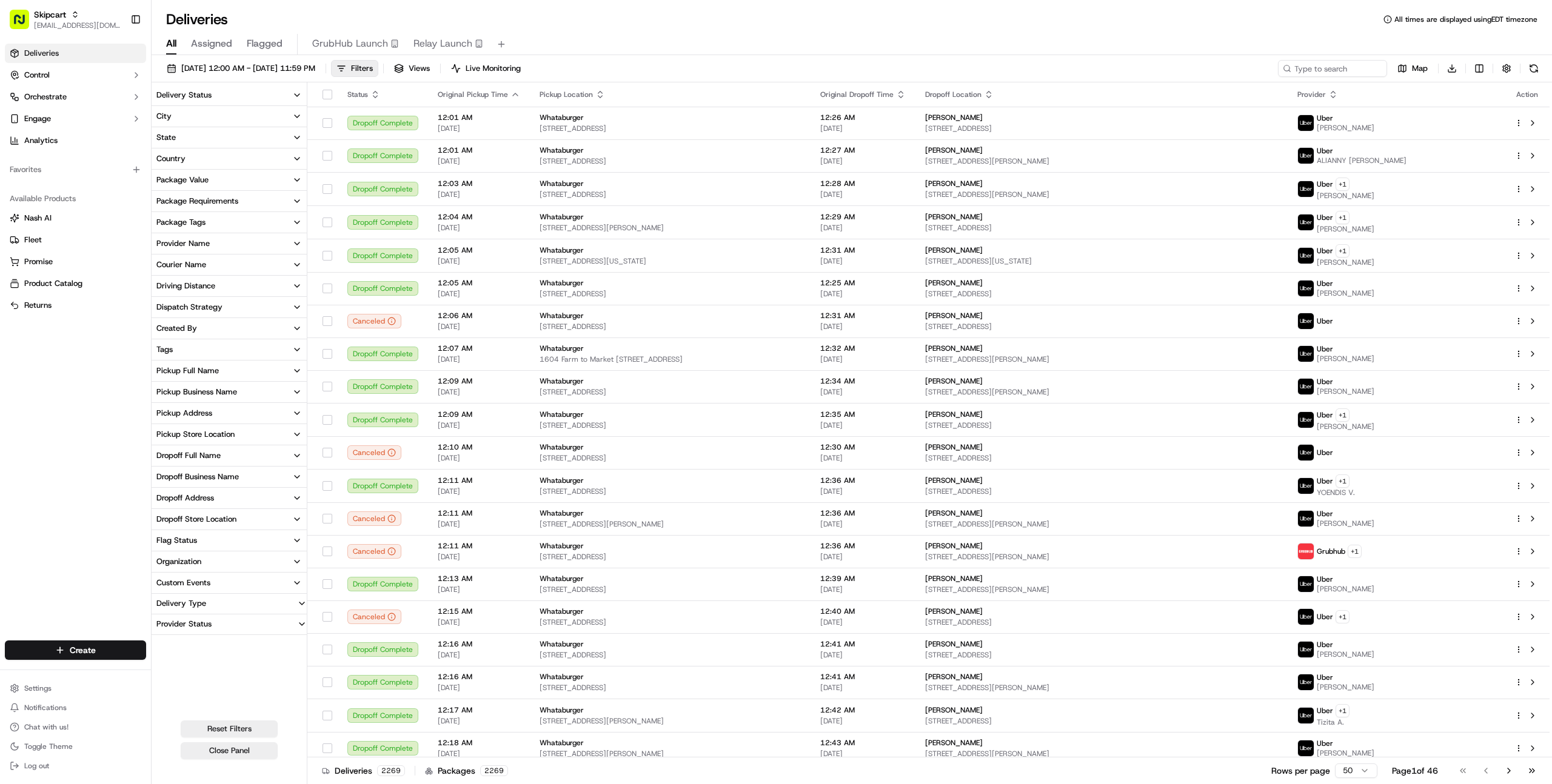
click at [221, 394] on div "Pickup Business Name" at bounding box center [196, 392] width 80 height 11
click at [161, 434] on button "Lowe's" at bounding box center [161, 435] width 10 height 10
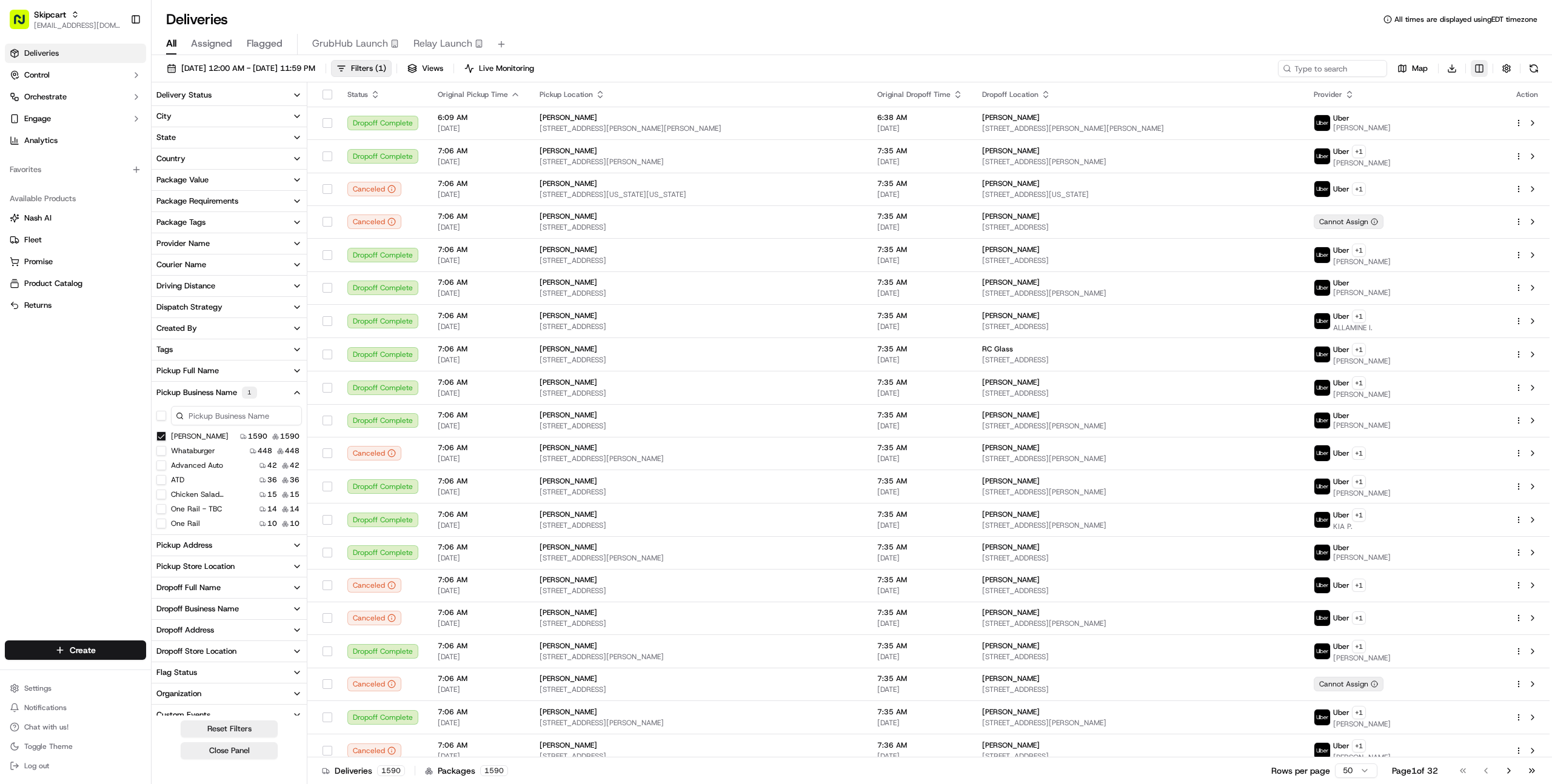
click at [1481, 71] on html "Skipcart farooq@usenash.com Toggle Sidebar Deliveries Control Orchestrate Engag…" at bounding box center [776, 392] width 1552 height 784
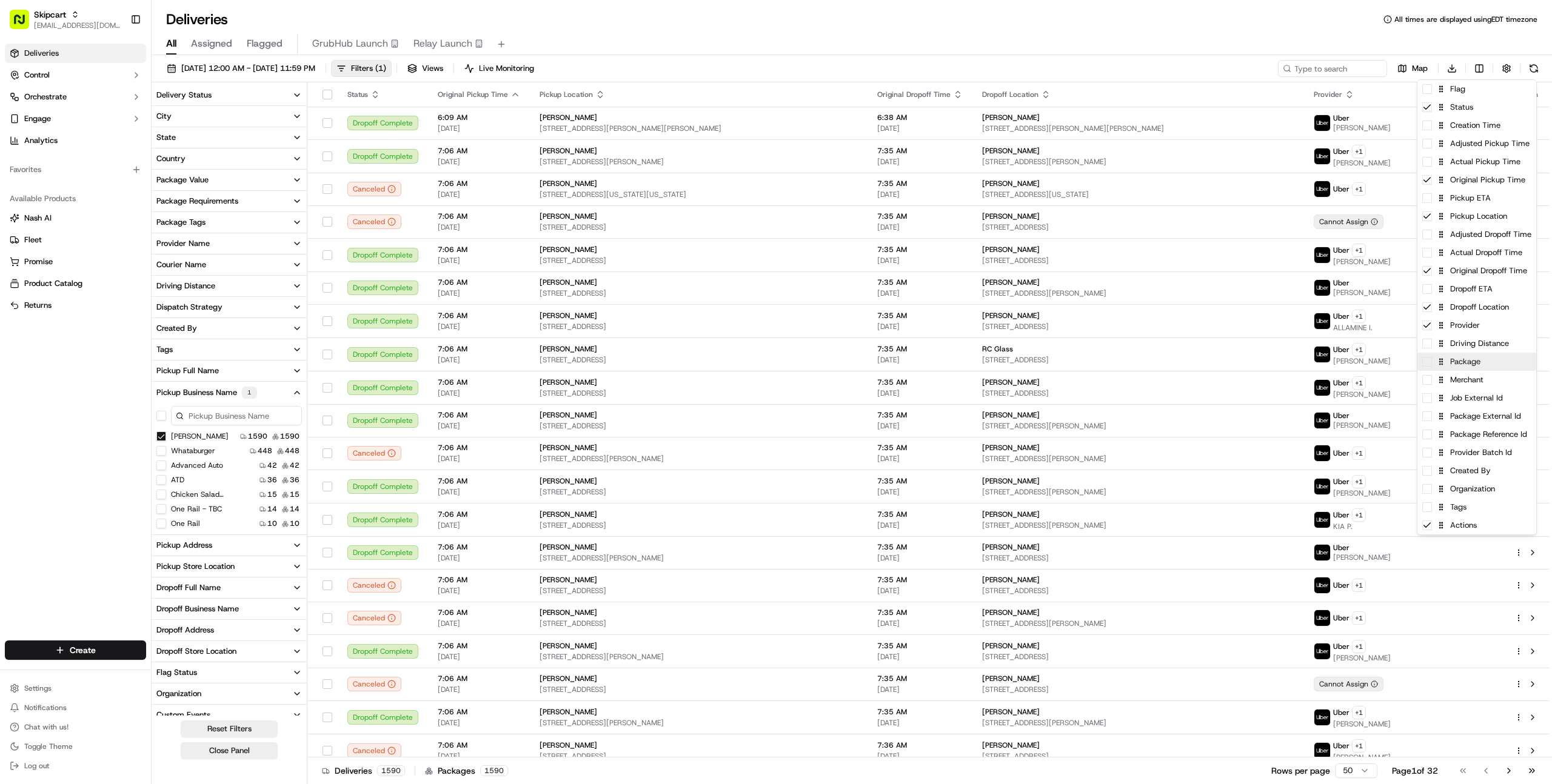
click at [1472, 366] on div "Package" at bounding box center [1477, 362] width 119 height 18
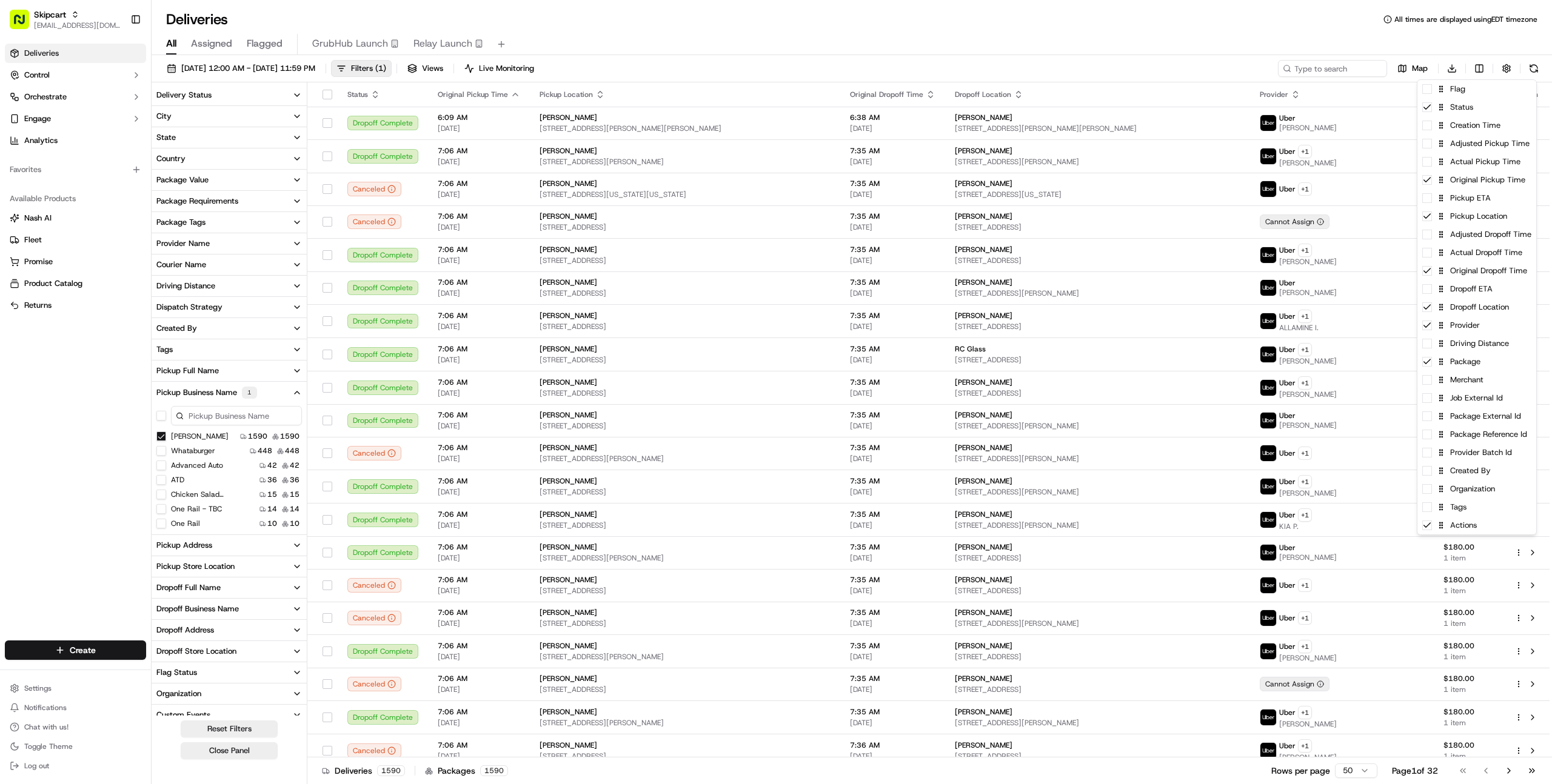
click at [1292, 46] on html "Skipcart farooq@usenash.com Toggle Sidebar Deliveries Control Orchestrate Engag…" at bounding box center [776, 392] width 1552 height 784
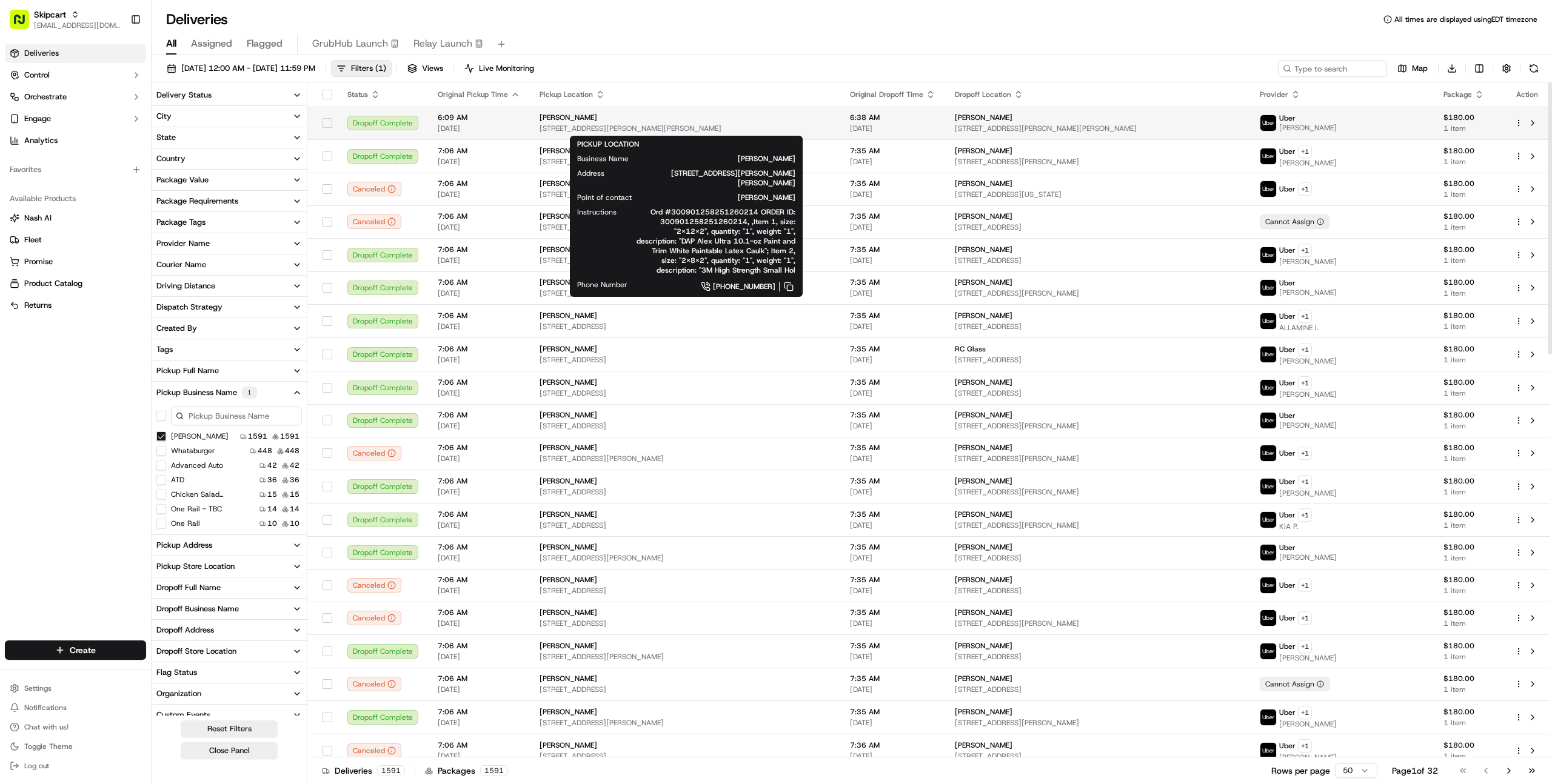
click at [580, 121] on div "Lowe's" at bounding box center [685, 117] width 291 height 10
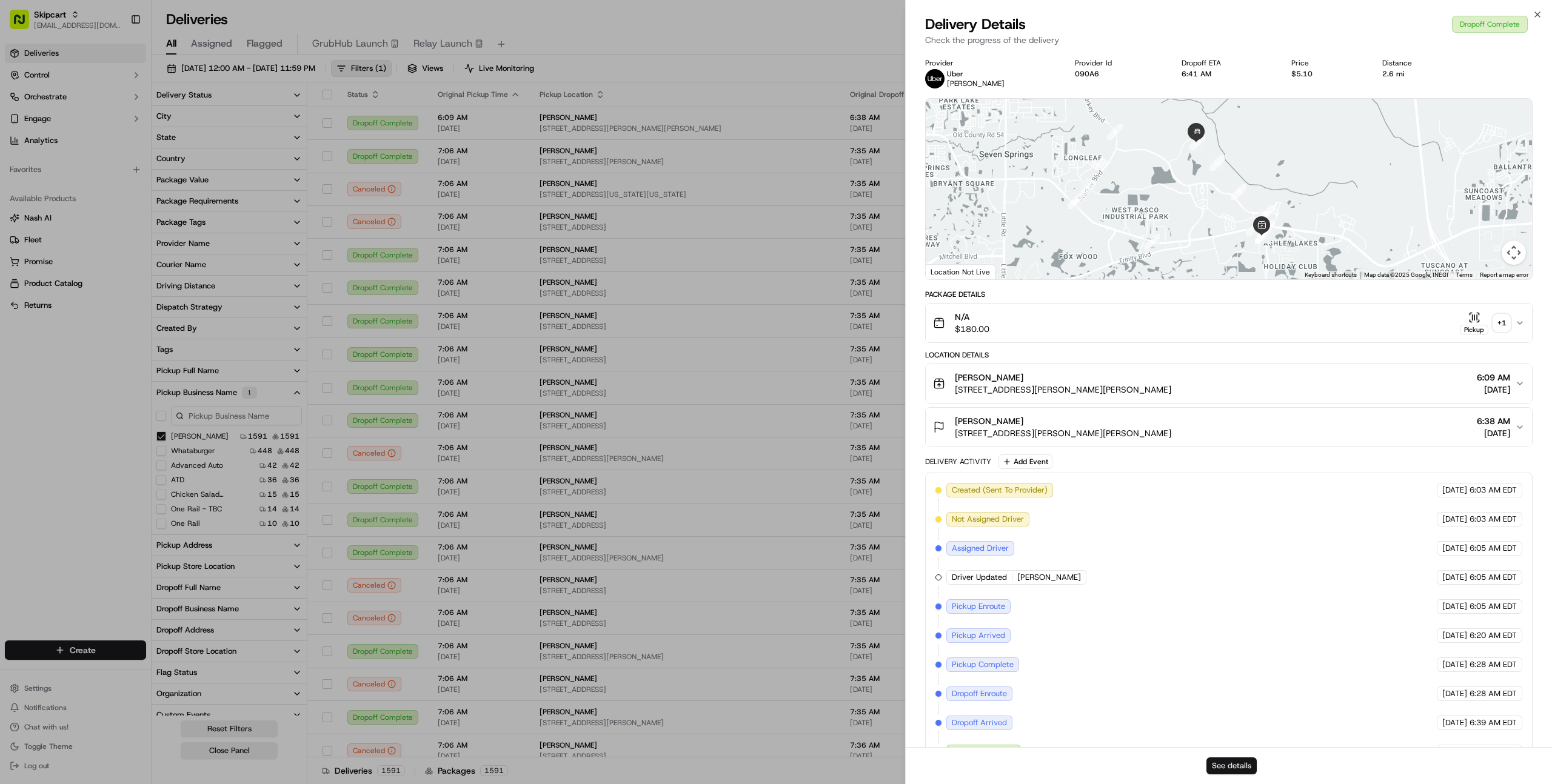
click at [1219, 770] on button "See details" at bounding box center [1231, 766] width 50 height 17
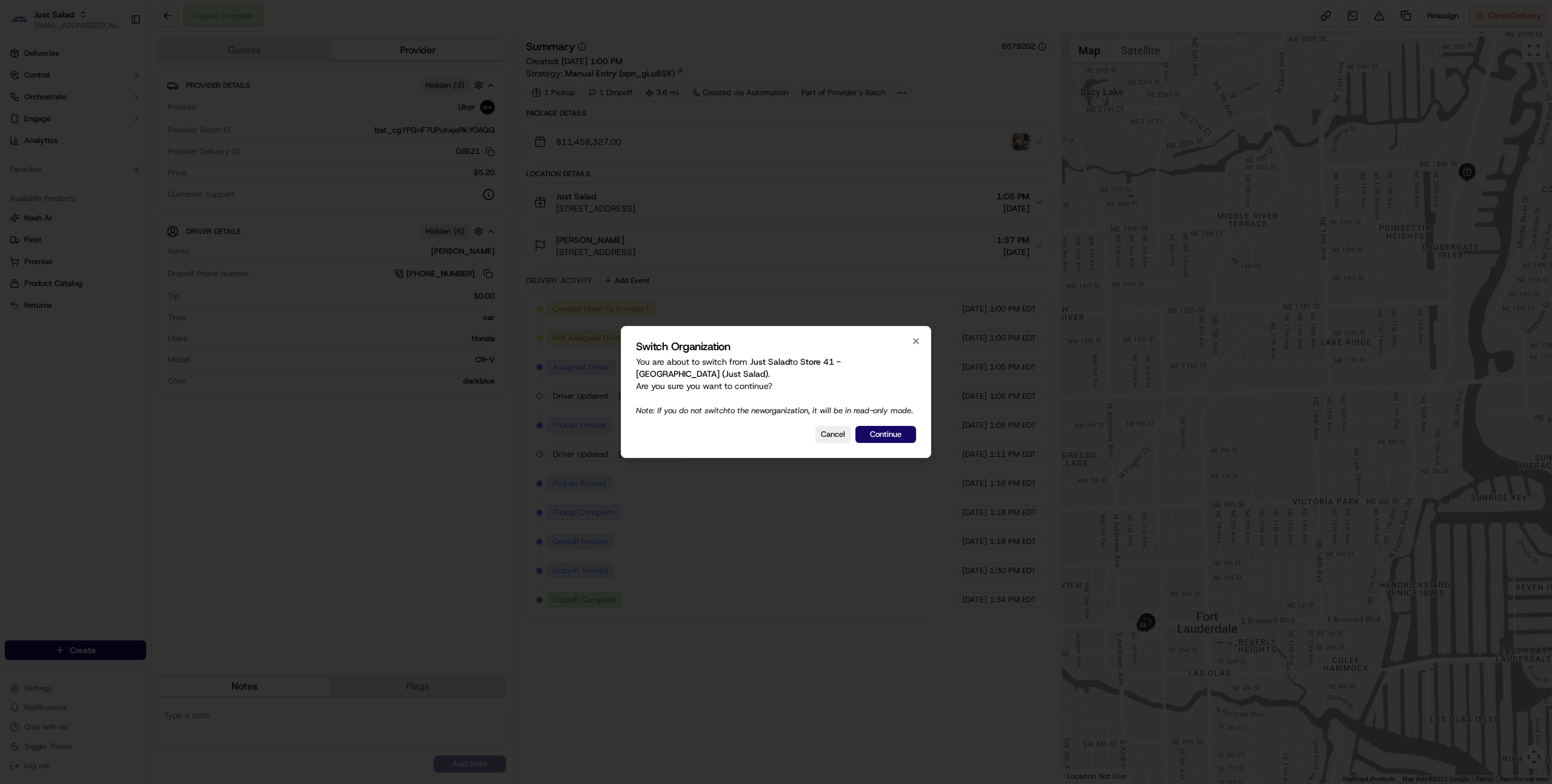
click at [293, 557] on div at bounding box center [776, 392] width 1552 height 784
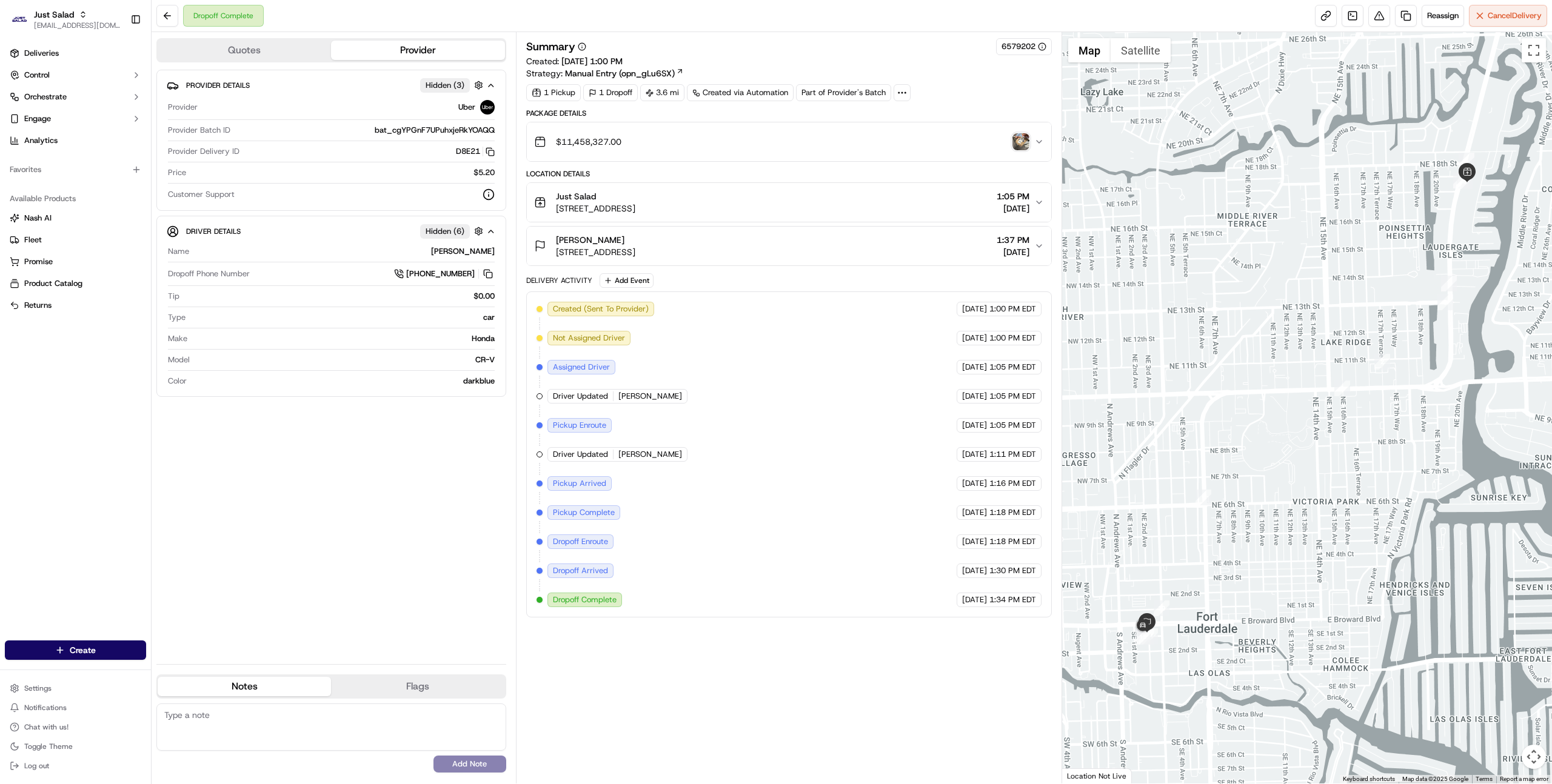
click at [890, 143] on div "$11,458,327.00" at bounding box center [784, 142] width 500 height 24
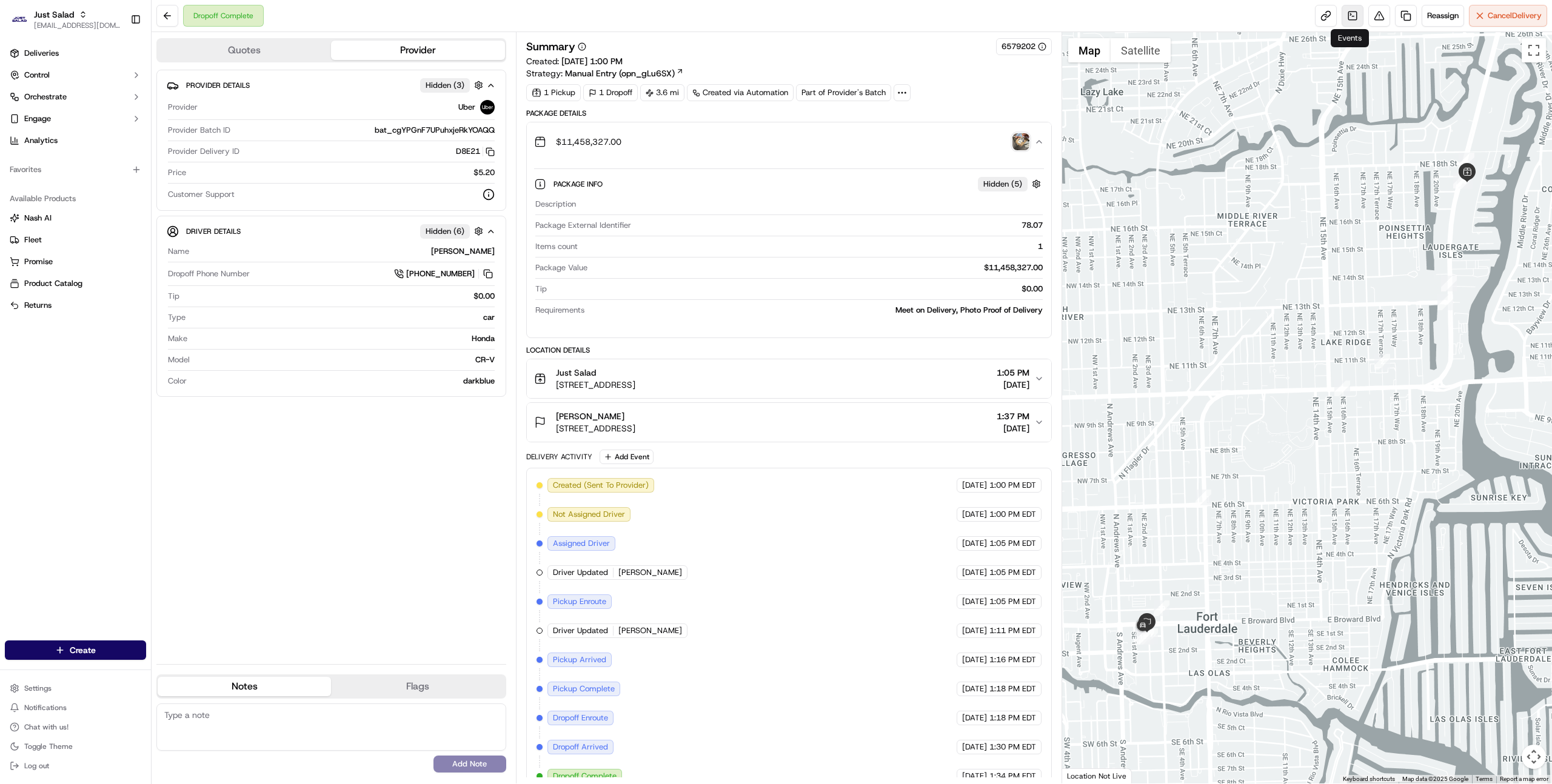
click at [1351, 17] on link at bounding box center [1352, 15] width 22 height 22
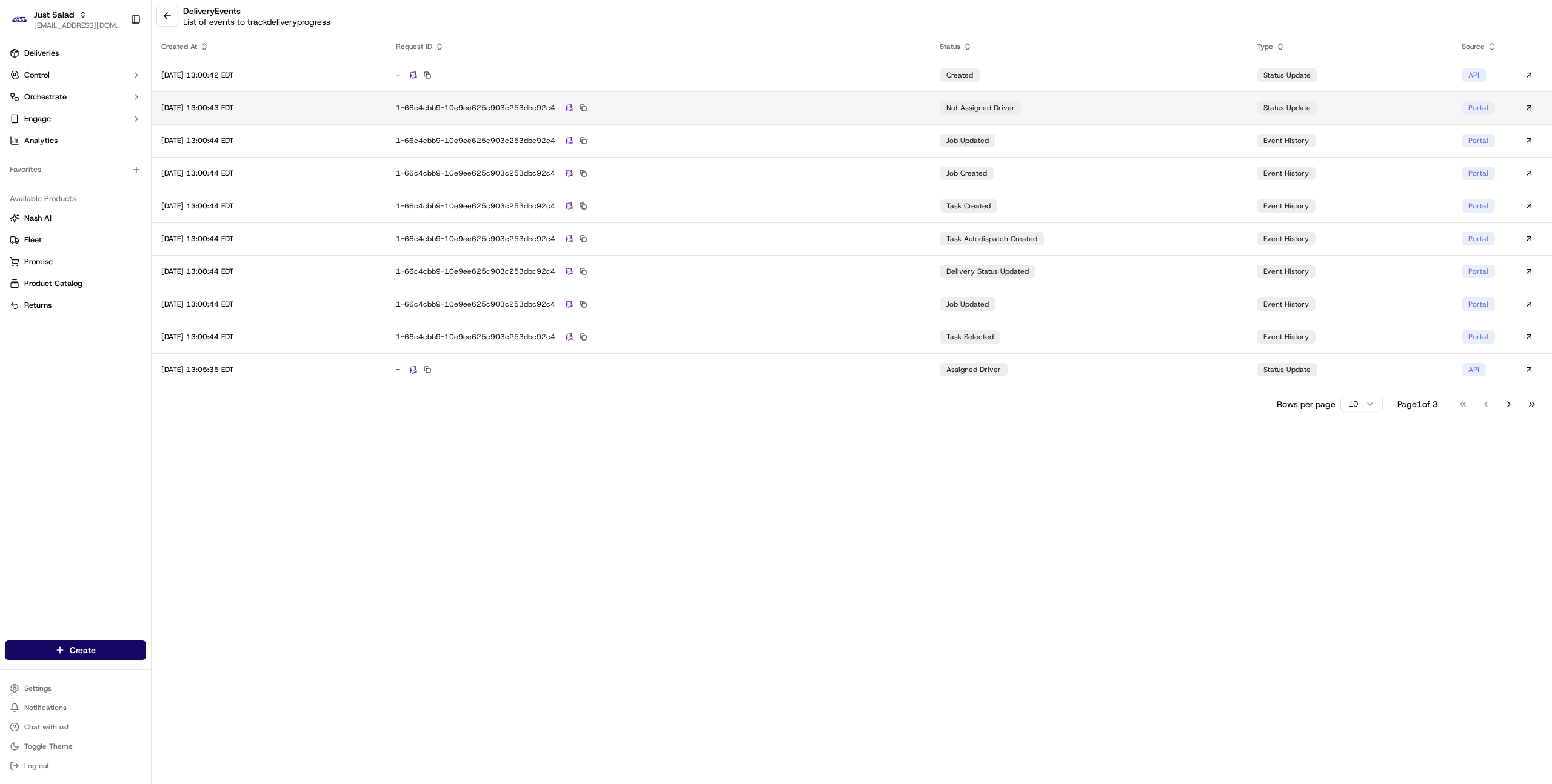
click at [886, 101] on td "1-66c4cbb9-10e9ee625c903c253dbc92c4" at bounding box center [658, 108] width 544 height 33
click at [884, 128] on td "1-66c4cbb9-10e9ee625c903c253dbc92c4" at bounding box center [658, 140] width 544 height 33
click at [888, 82] on td "-" at bounding box center [658, 75] width 544 height 33
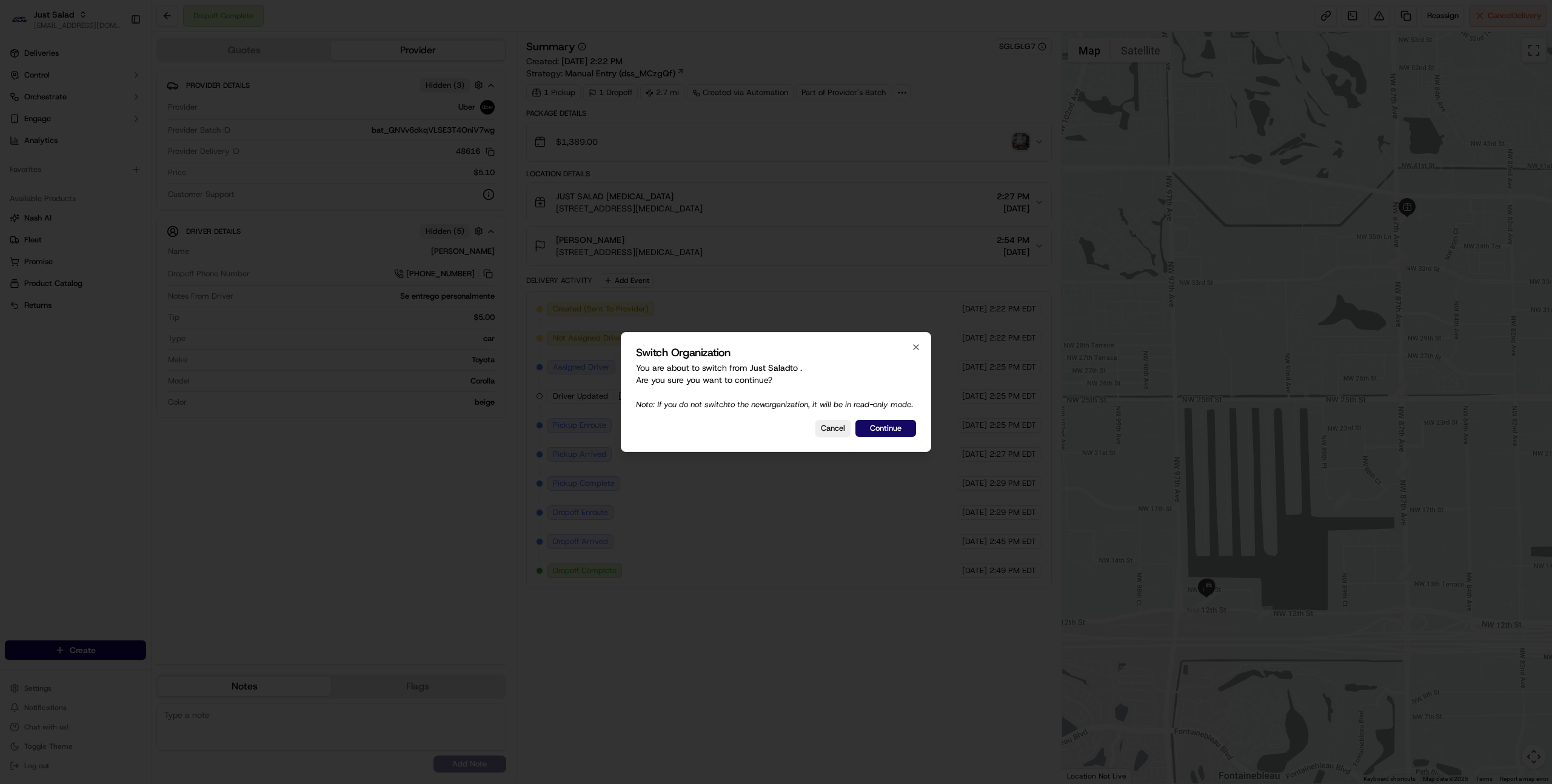
click at [722, 170] on div at bounding box center [776, 392] width 1552 height 784
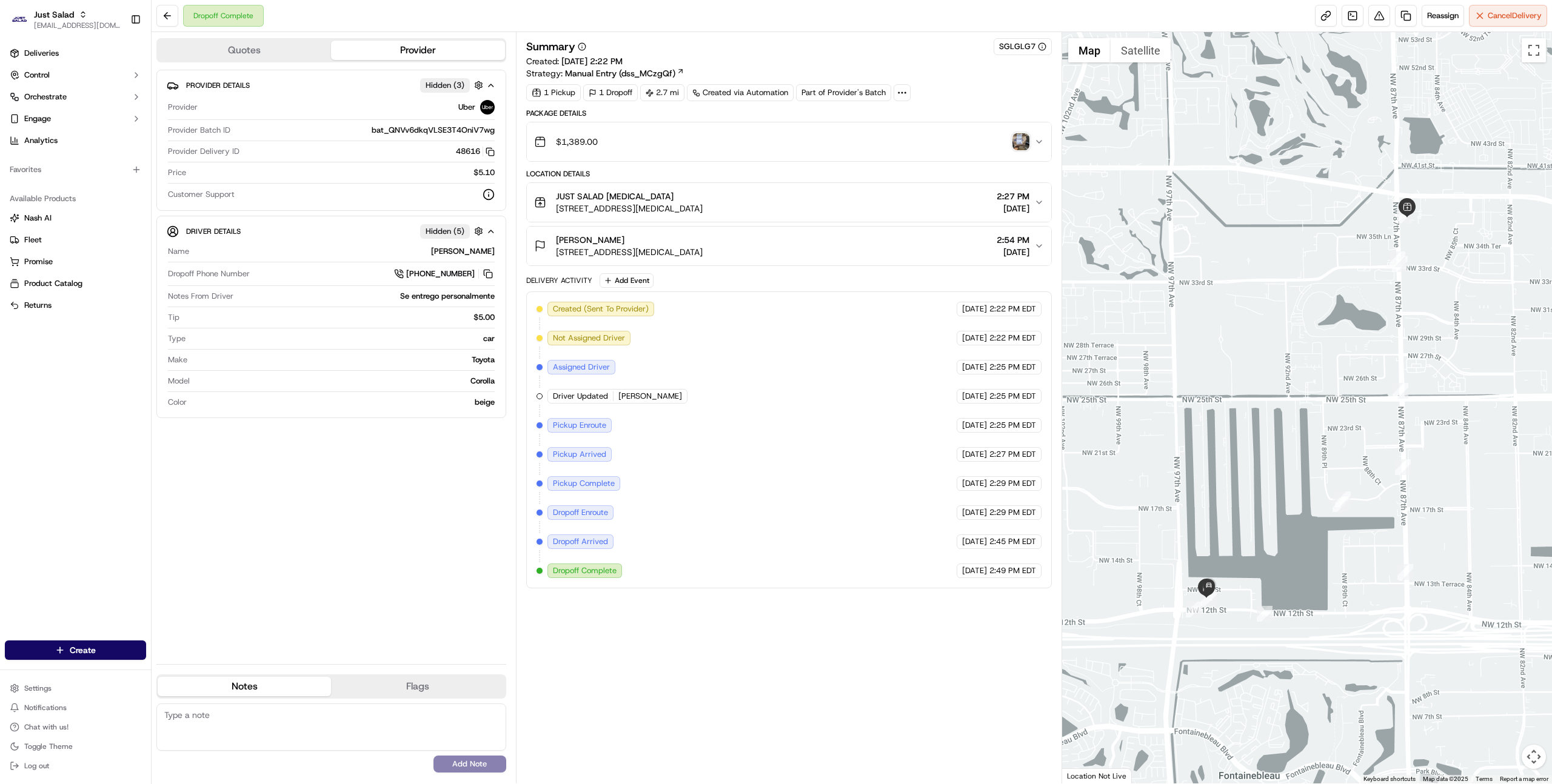
click at [732, 137] on div "$1,389.00" at bounding box center [784, 142] width 500 height 24
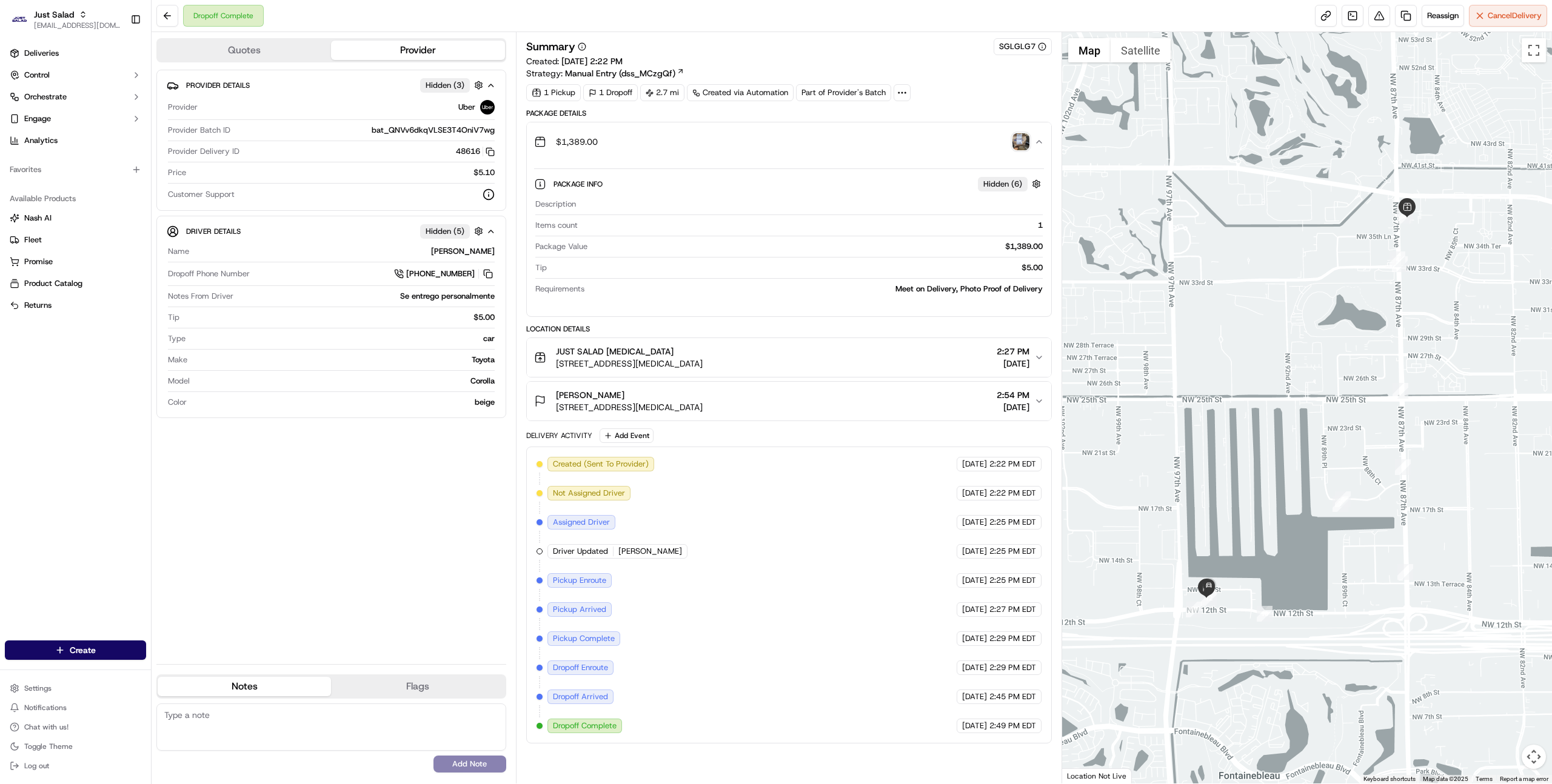
click at [1025, 142] on img "button" at bounding box center [1021, 142] width 17 height 17
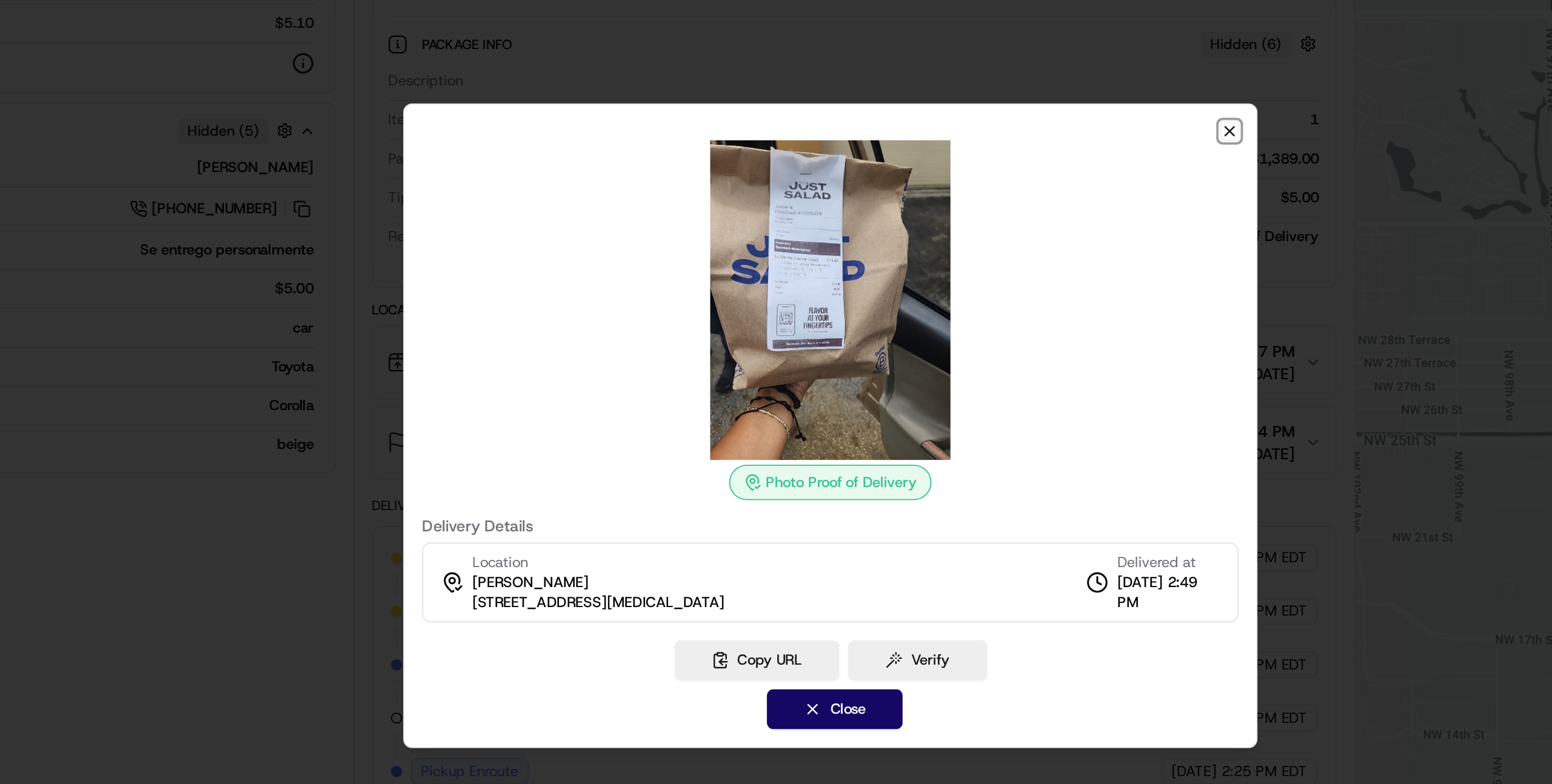
click at [996, 232] on icon "button" at bounding box center [994, 232] width 10 height 10
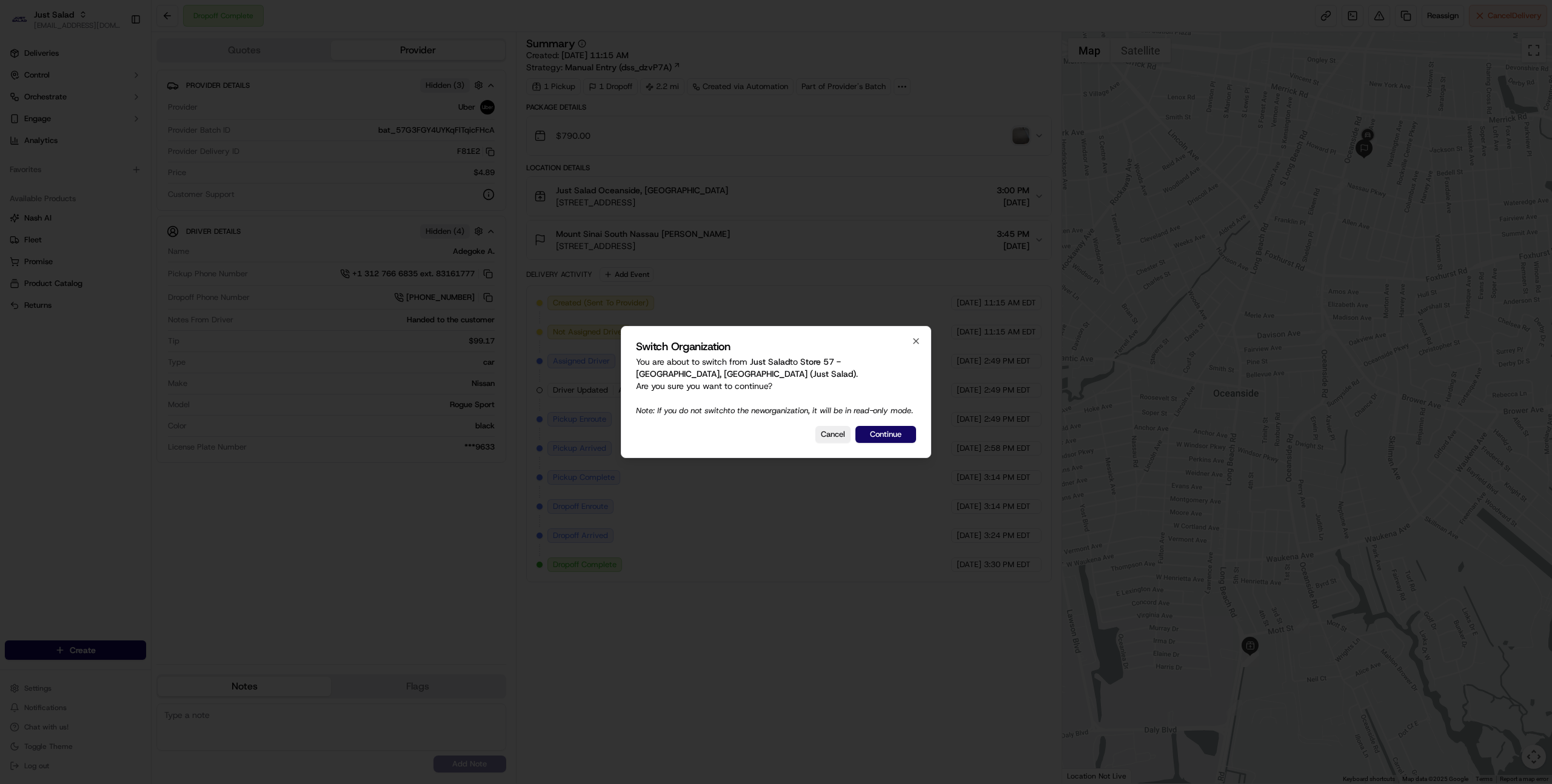
click at [134, 449] on div at bounding box center [776, 392] width 1552 height 784
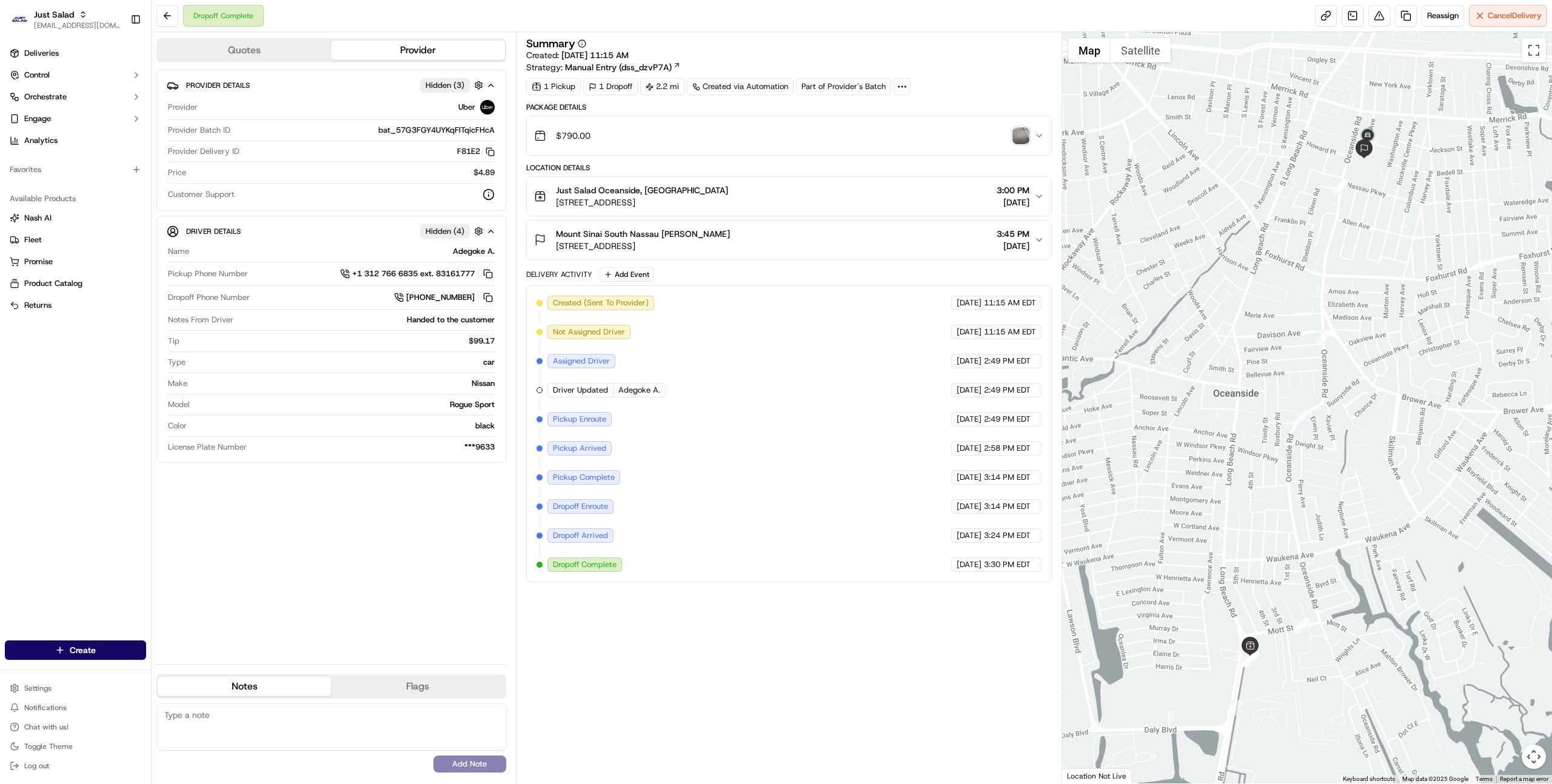
click at [1018, 138] on img "button" at bounding box center [1021, 135] width 17 height 17
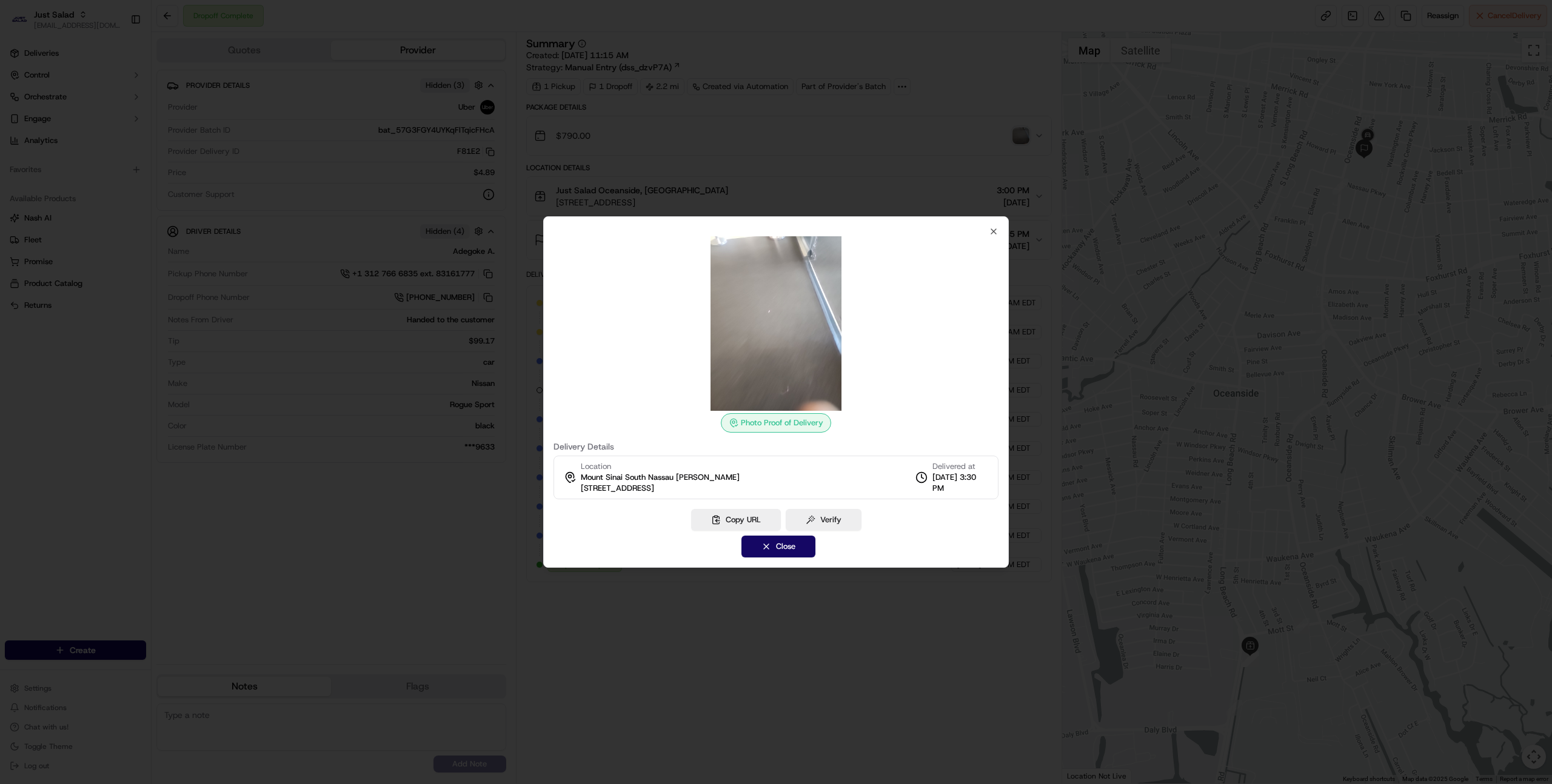
click at [951, 161] on div at bounding box center [776, 392] width 1552 height 784
